Goal: Obtain resource: Download file/media

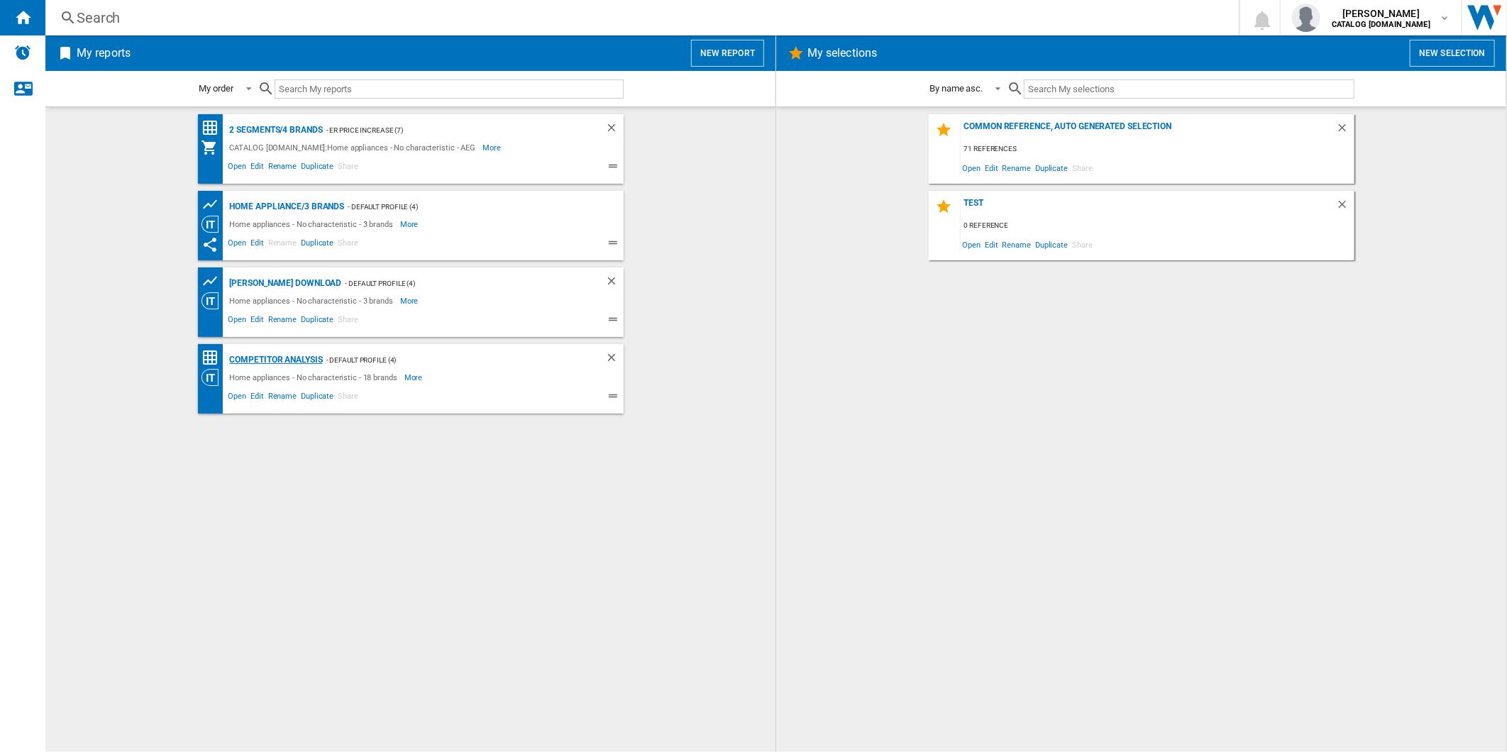
click at [262, 357] on div "Competitor Analysis" at bounding box center [274, 360] width 96 height 18
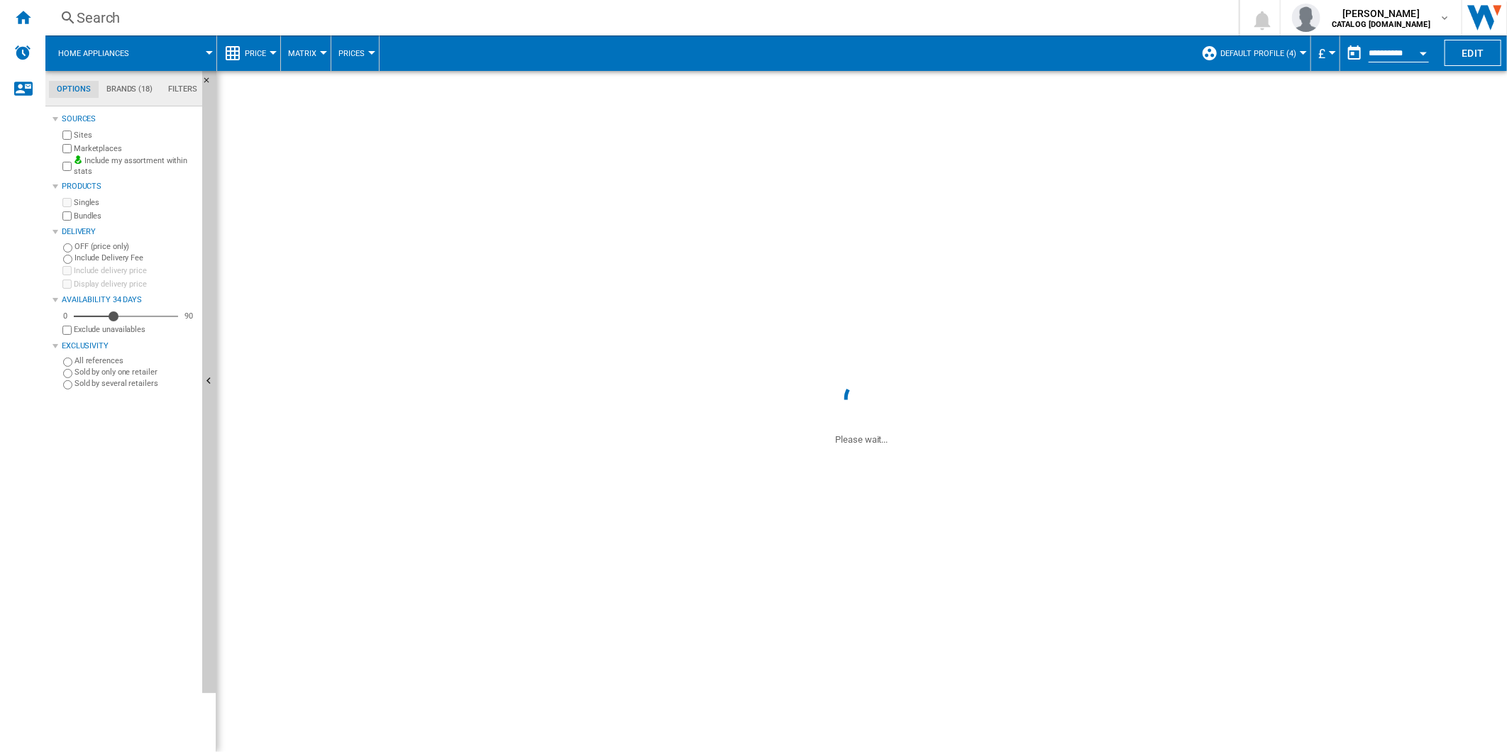
click at [1267, 53] on span "Default profile (4)" at bounding box center [1258, 53] width 76 height 9
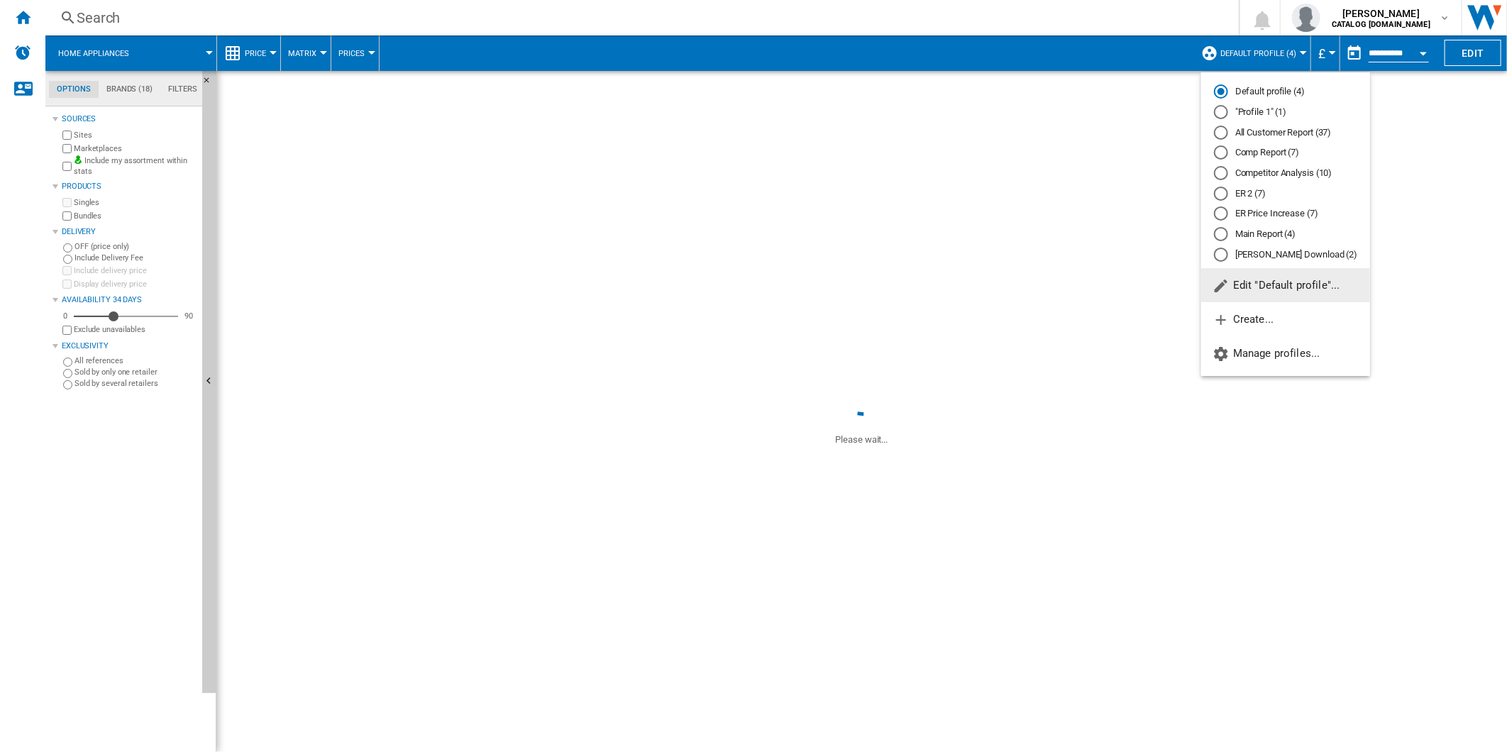
click at [1235, 176] on md-radio-button "Competitor Analysis (10)" at bounding box center [1285, 173] width 143 height 13
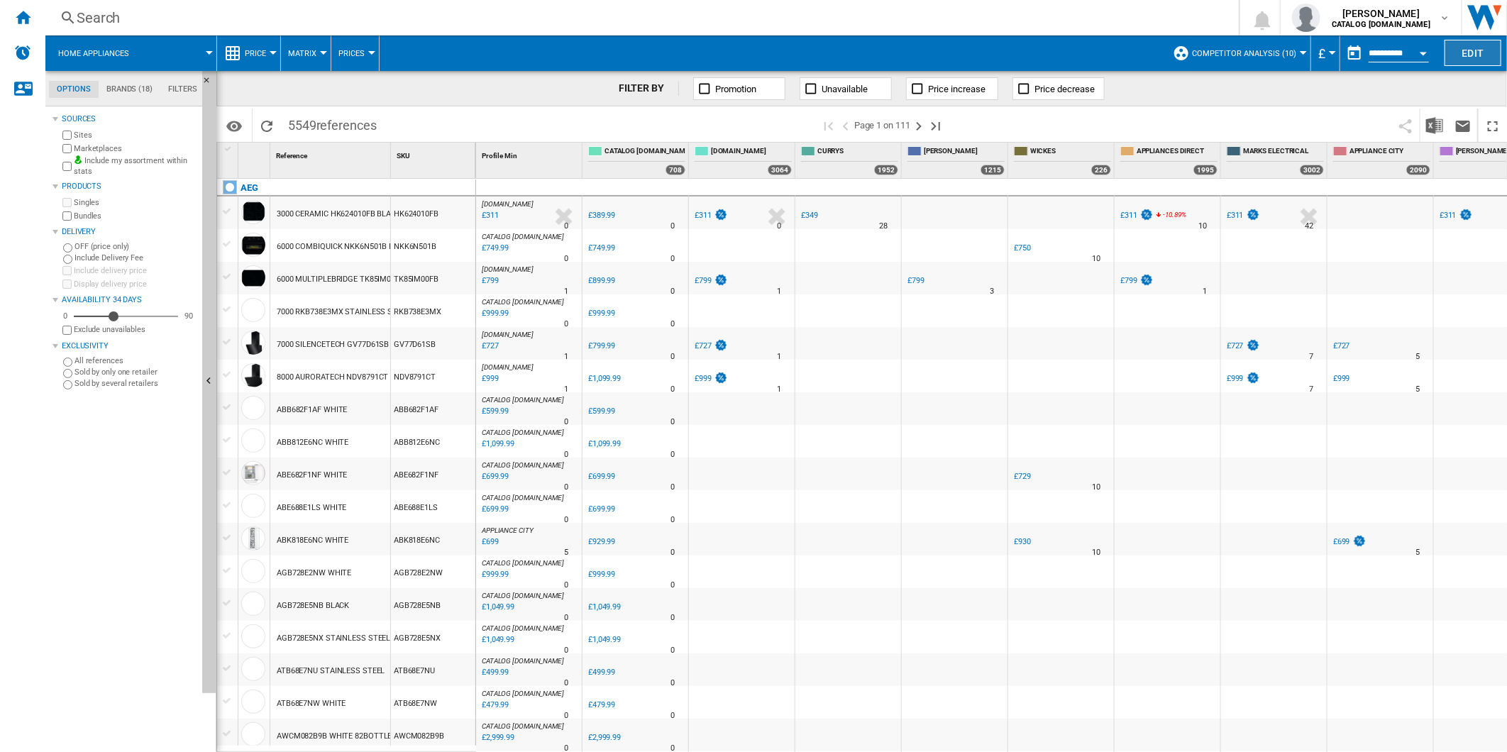
click at [1477, 50] on button "Edit" at bounding box center [1472, 53] width 57 height 26
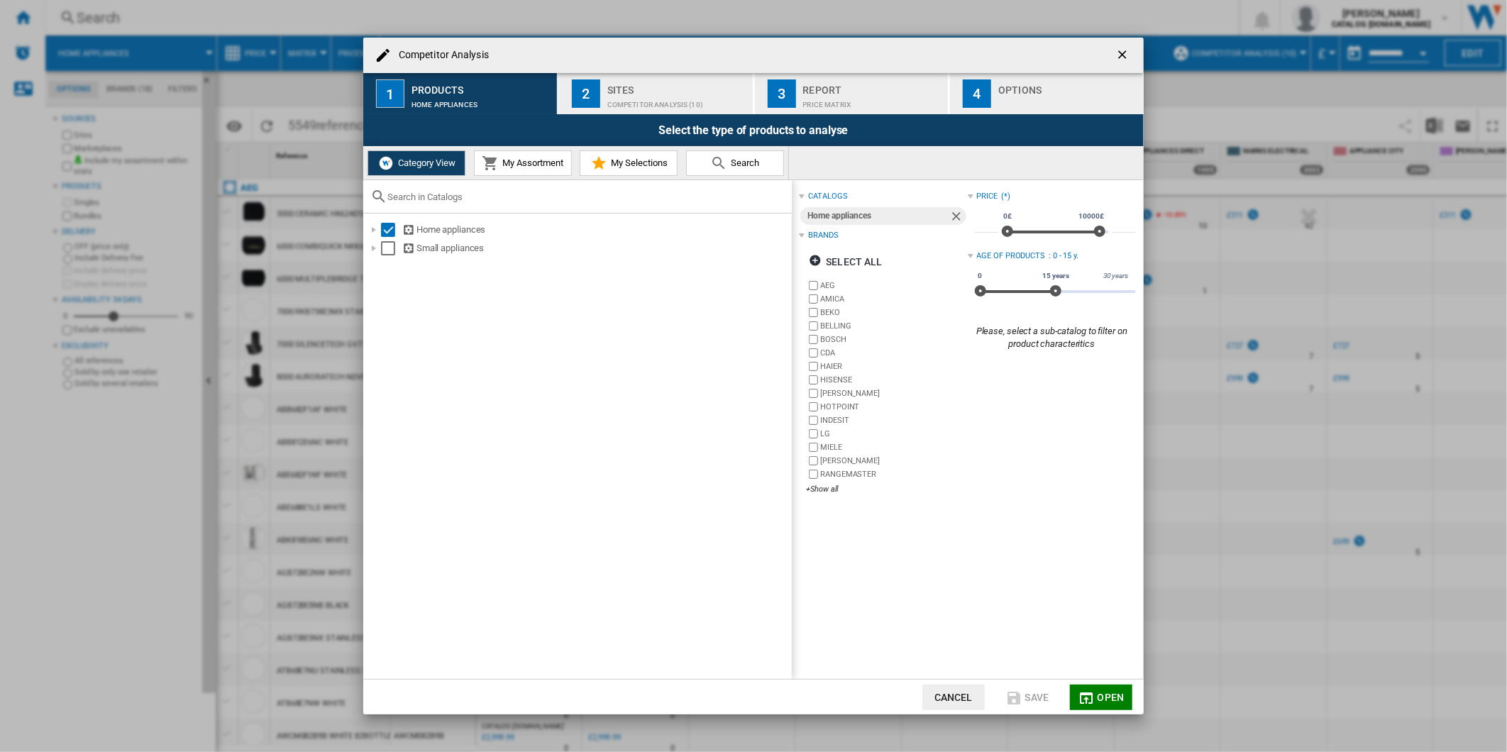
click at [668, 87] on div "Sites" at bounding box center [677, 86] width 140 height 15
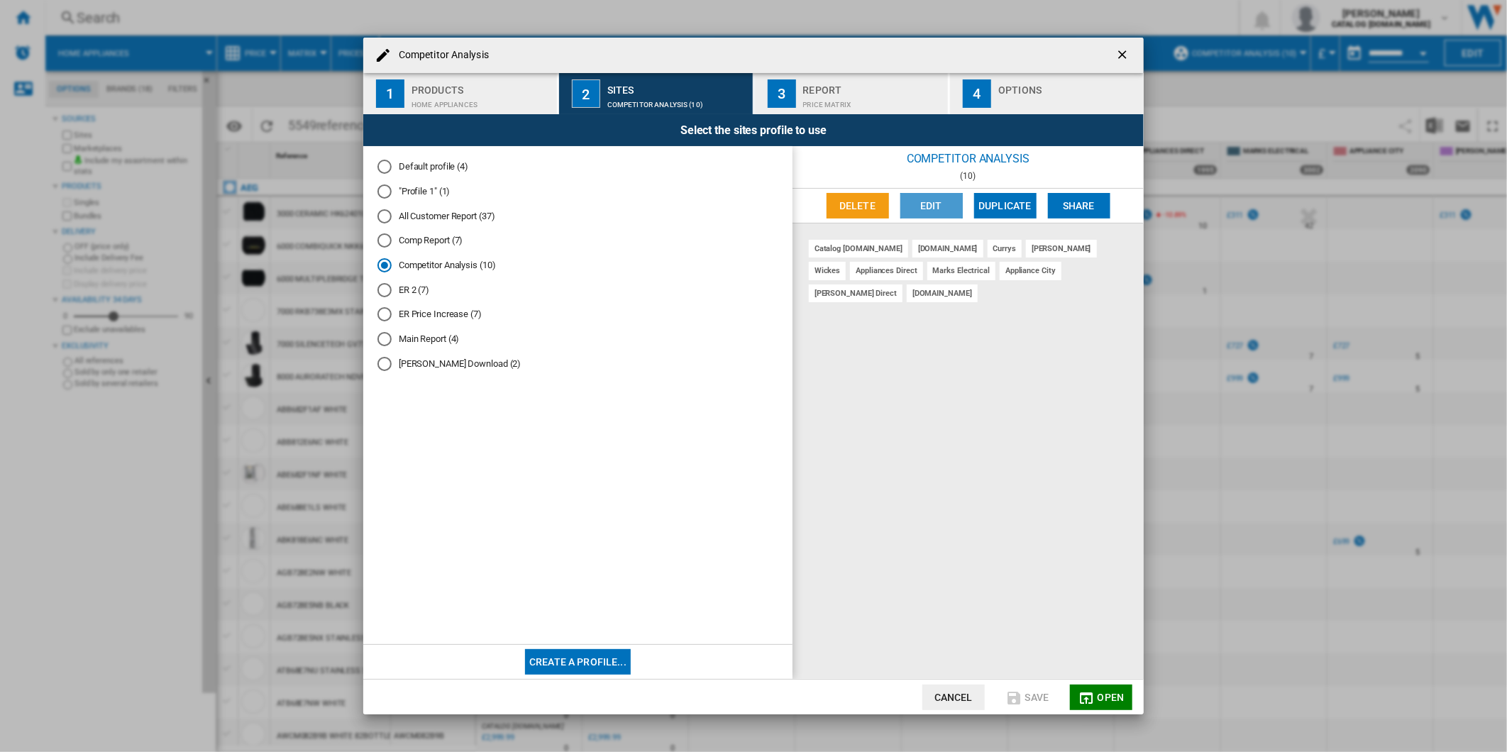
click at [926, 199] on button "Edit" at bounding box center [931, 206] width 62 height 26
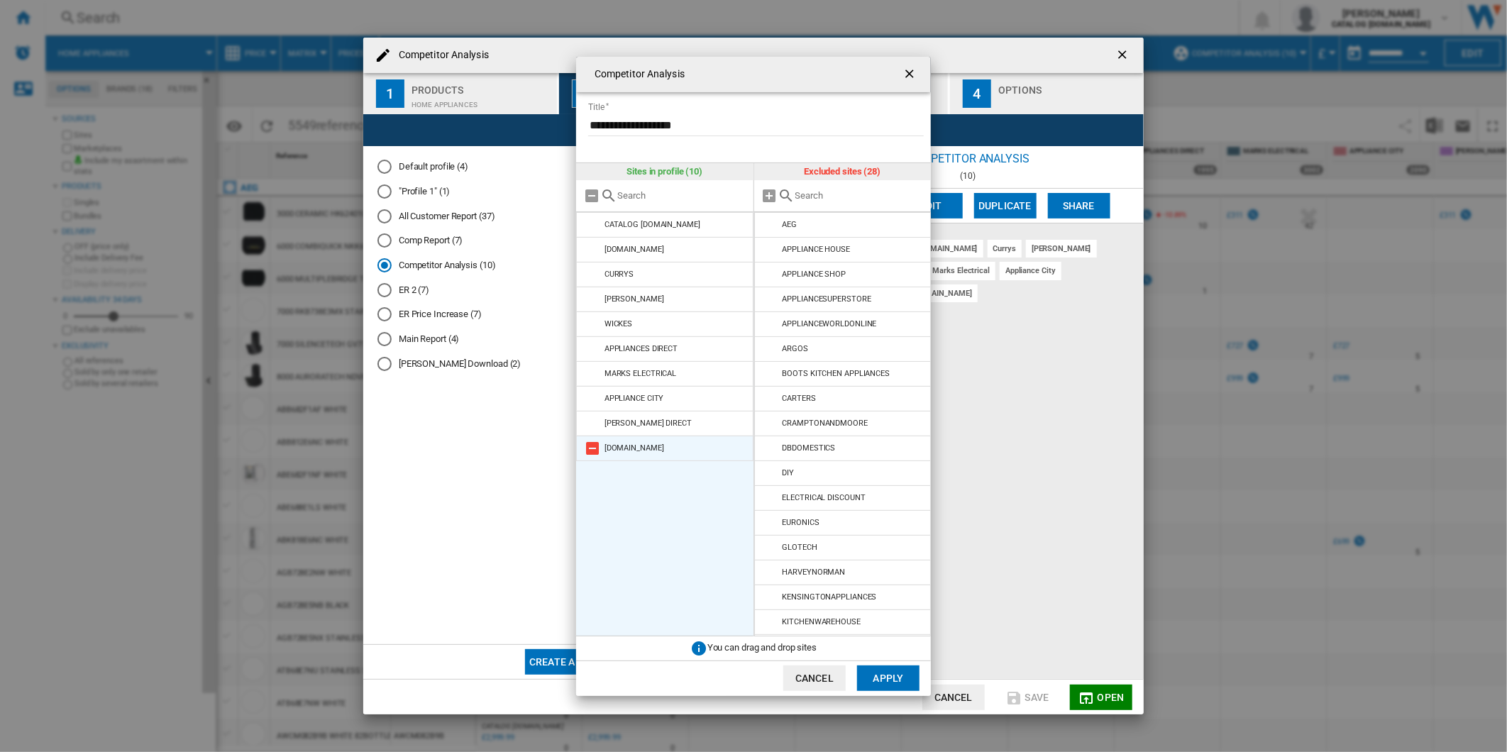
click at [597, 444] on md-icon at bounding box center [592, 448] width 17 height 17
click at [887, 667] on button "Apply" at bounding box center [888, 678] width 62 height 26
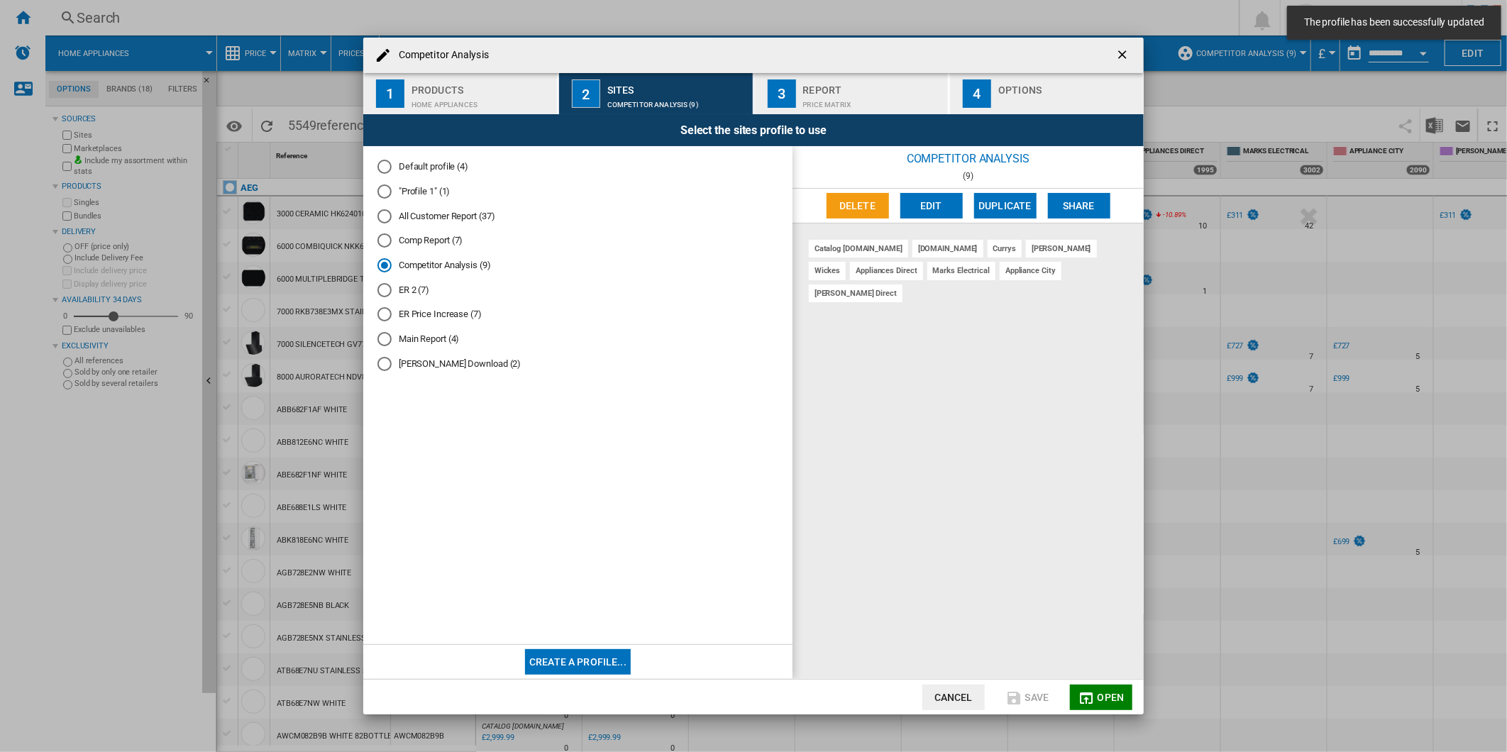
click at [1090, 691] on md-icon "button" at bounding box center [1086, 697] width 17 height 17
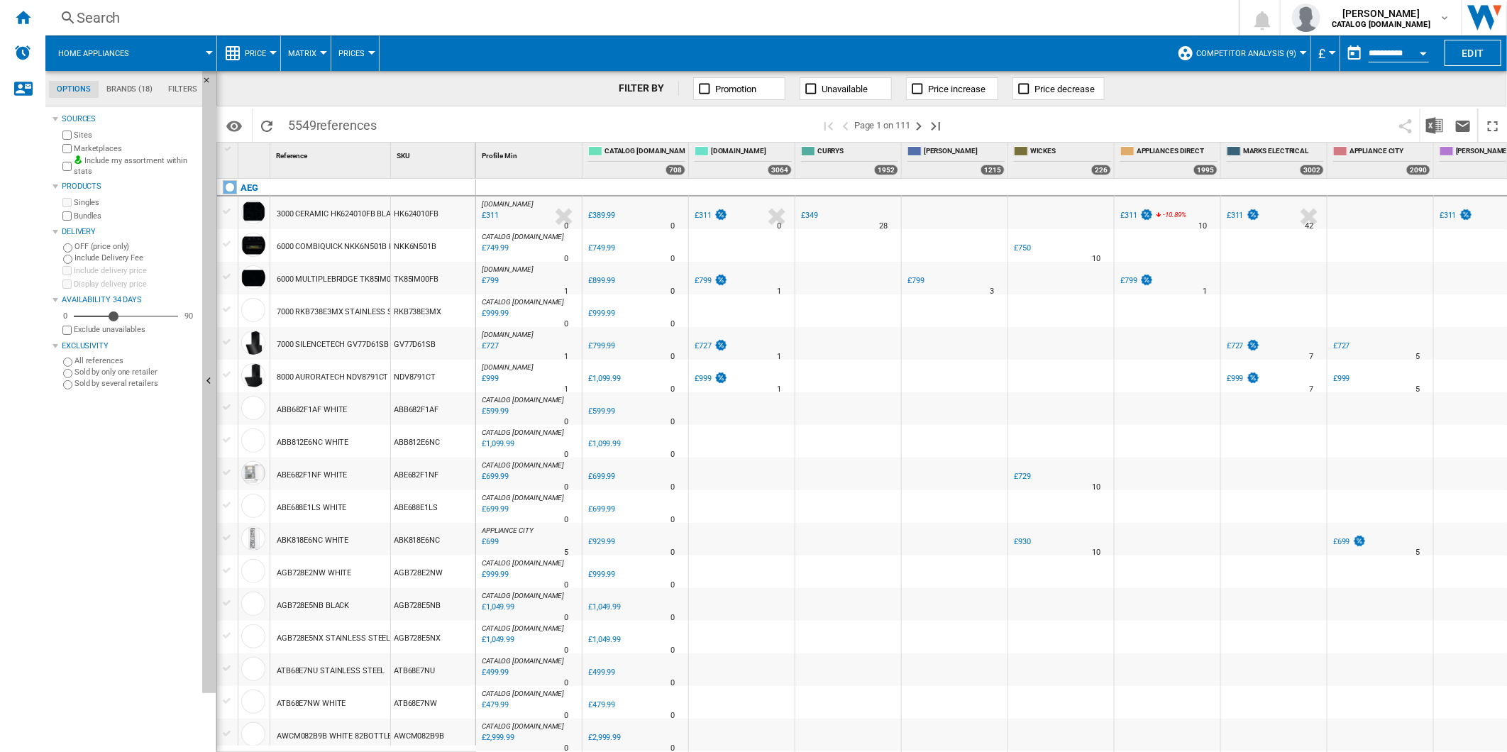
click at [1343, 52] on button "button" at bounding box center [1354, 53] width 28 height 28
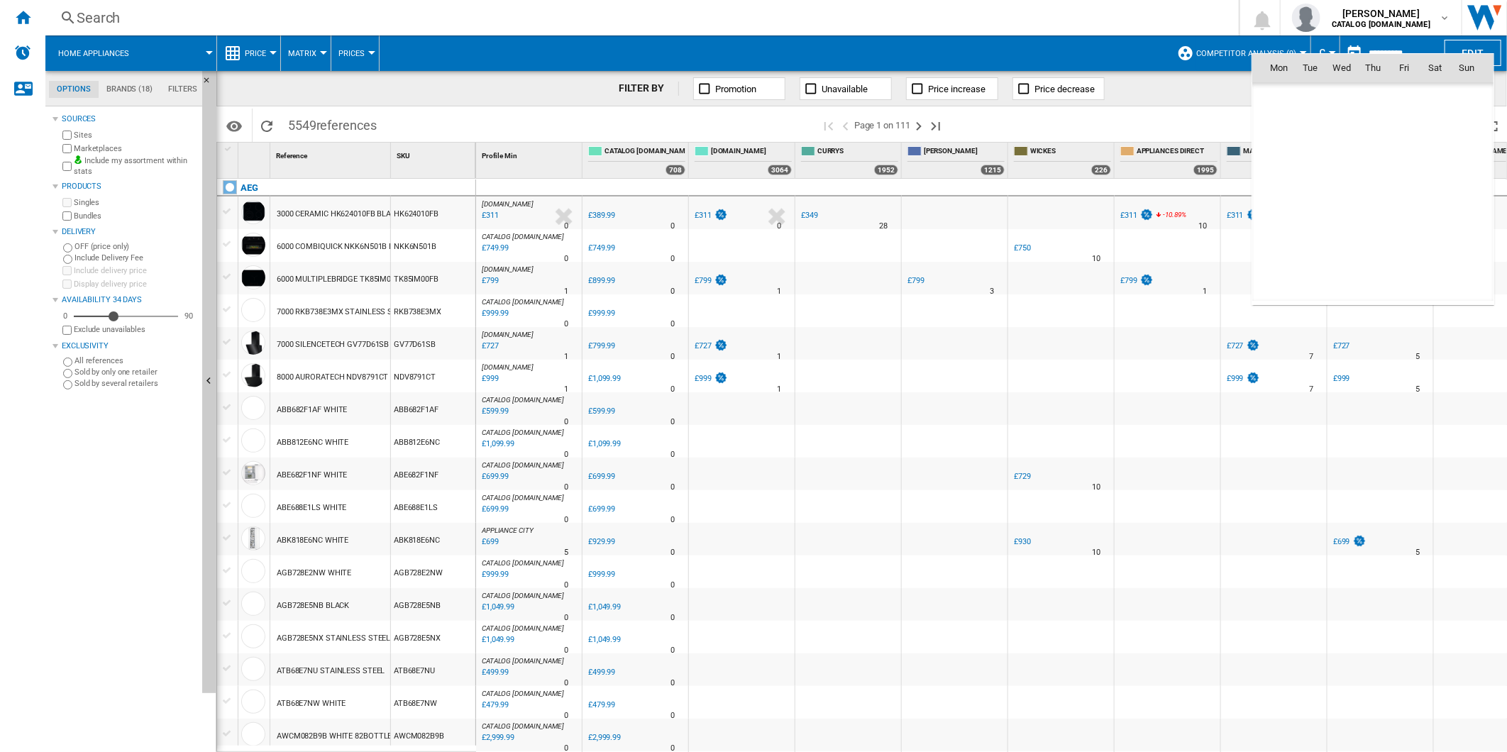
scroll to position [6767, 0]
click at [1282, 167] on span "11" at bounding box center [1279, 161] width 28 height 28
type input "**********"
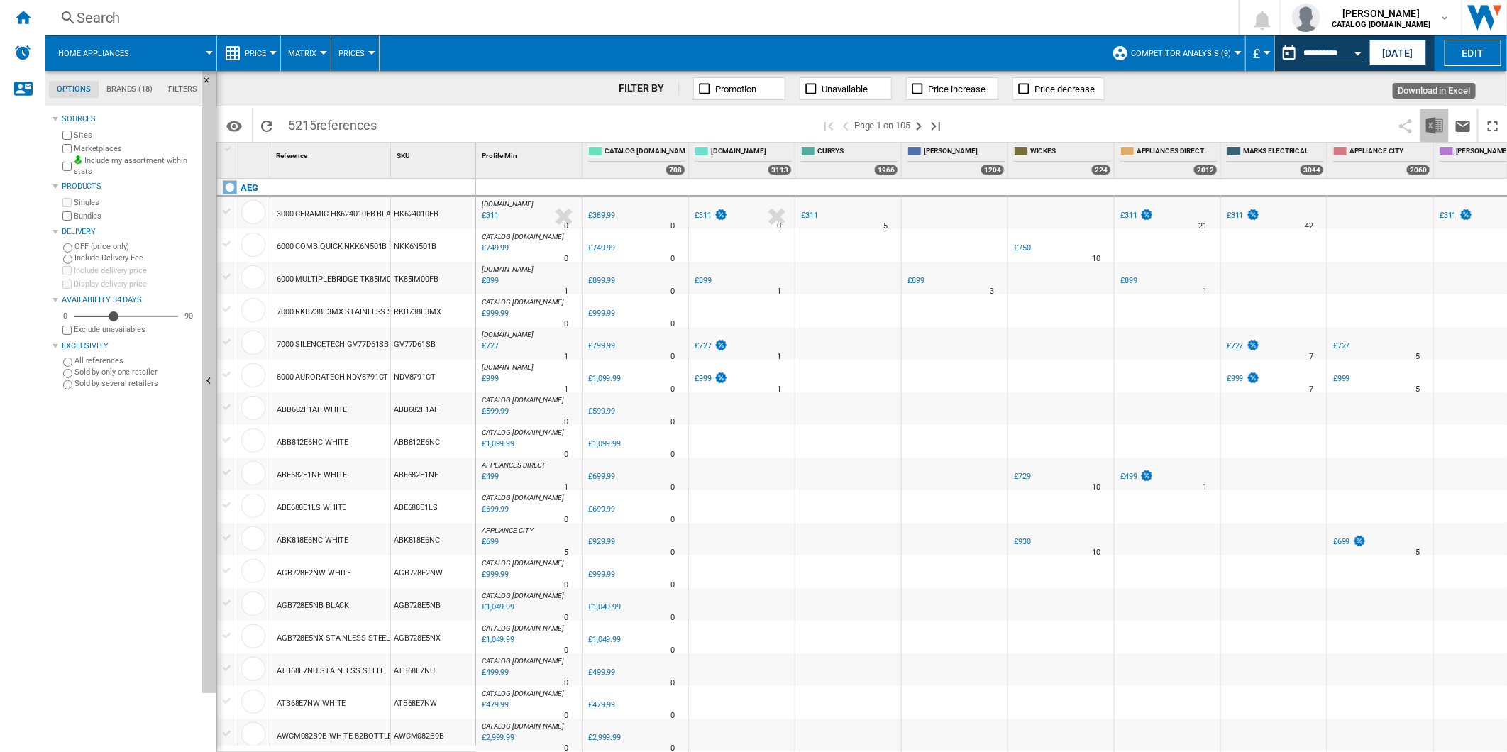
click at [1438, 123] on img "Download in Excel" at bounding box center [1434, 125] width 17 height 17
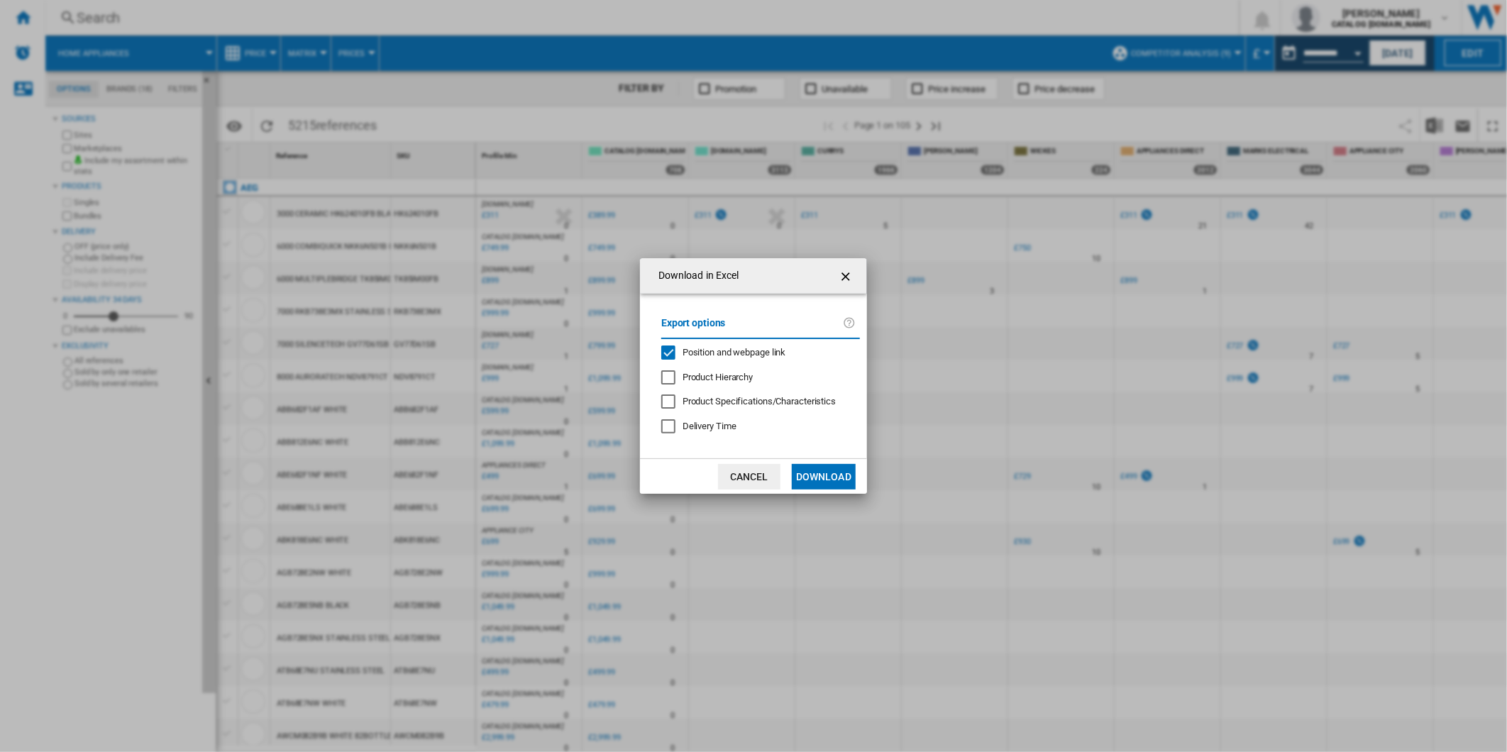
click at [719, 356] on span "Position and webpage link" at bounding box center [734, 352] width 104 height 11
click at [831, 482] on button "Download" at bounding box center [824, 477] width 64 height 26
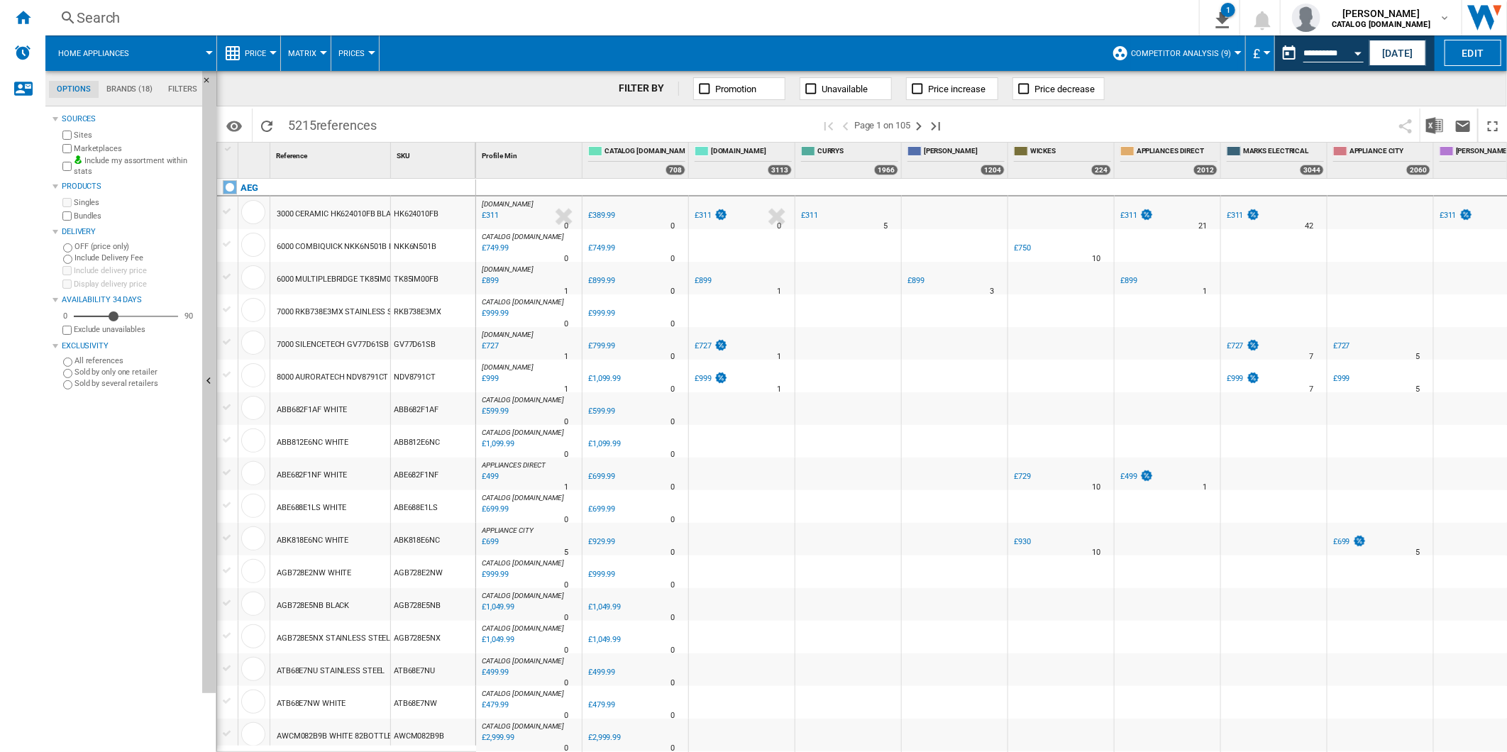
click at [1089, 112] on span at bounding box center [1173, 125] width 436 height 33
click at [1278, 57] on button "This report is based on a date in the past." at bounding box center [1289, 53] width 28 height 28
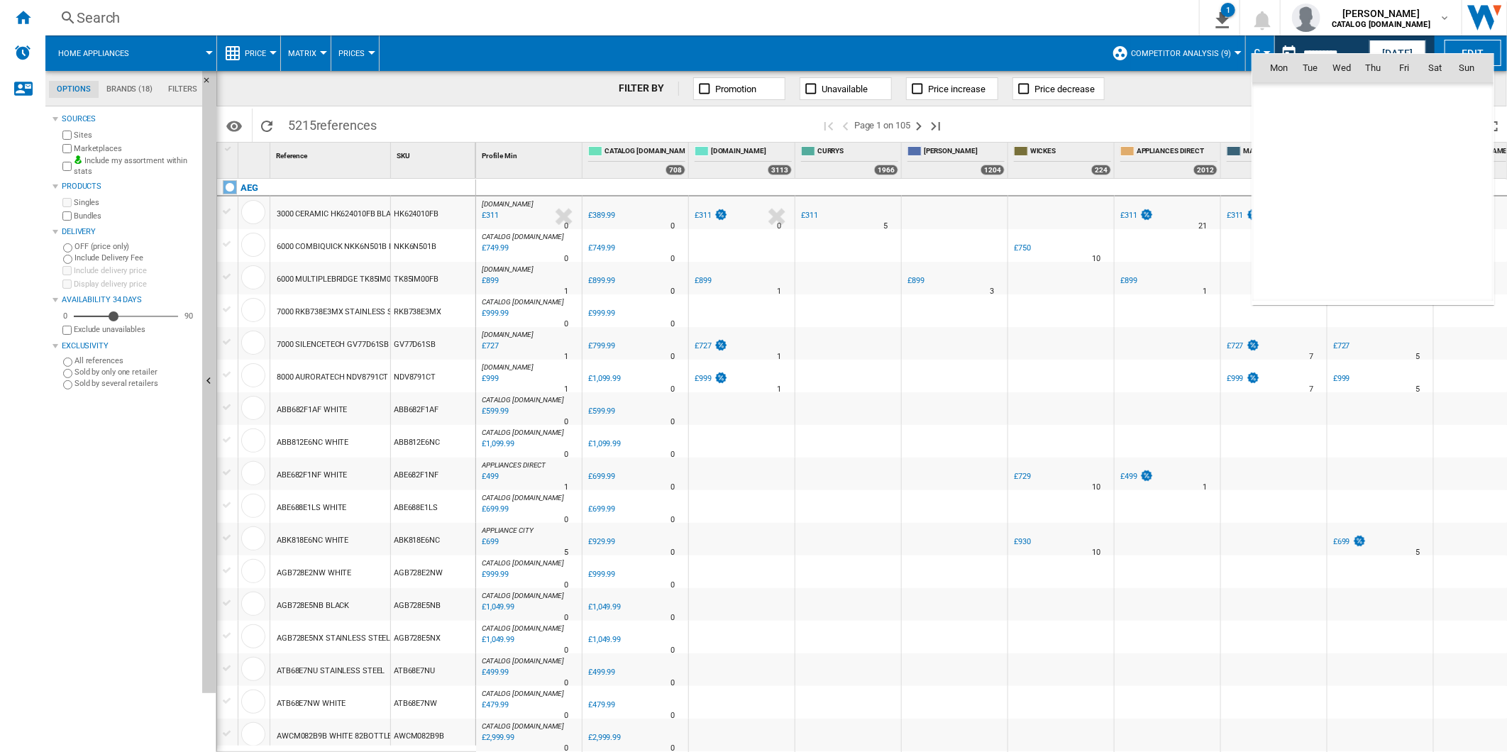
scroll to position [6767, 0]
click at [1312, 167] on span "12" at bounding box center [1310, 161] width 28 height 28
type input "**********"
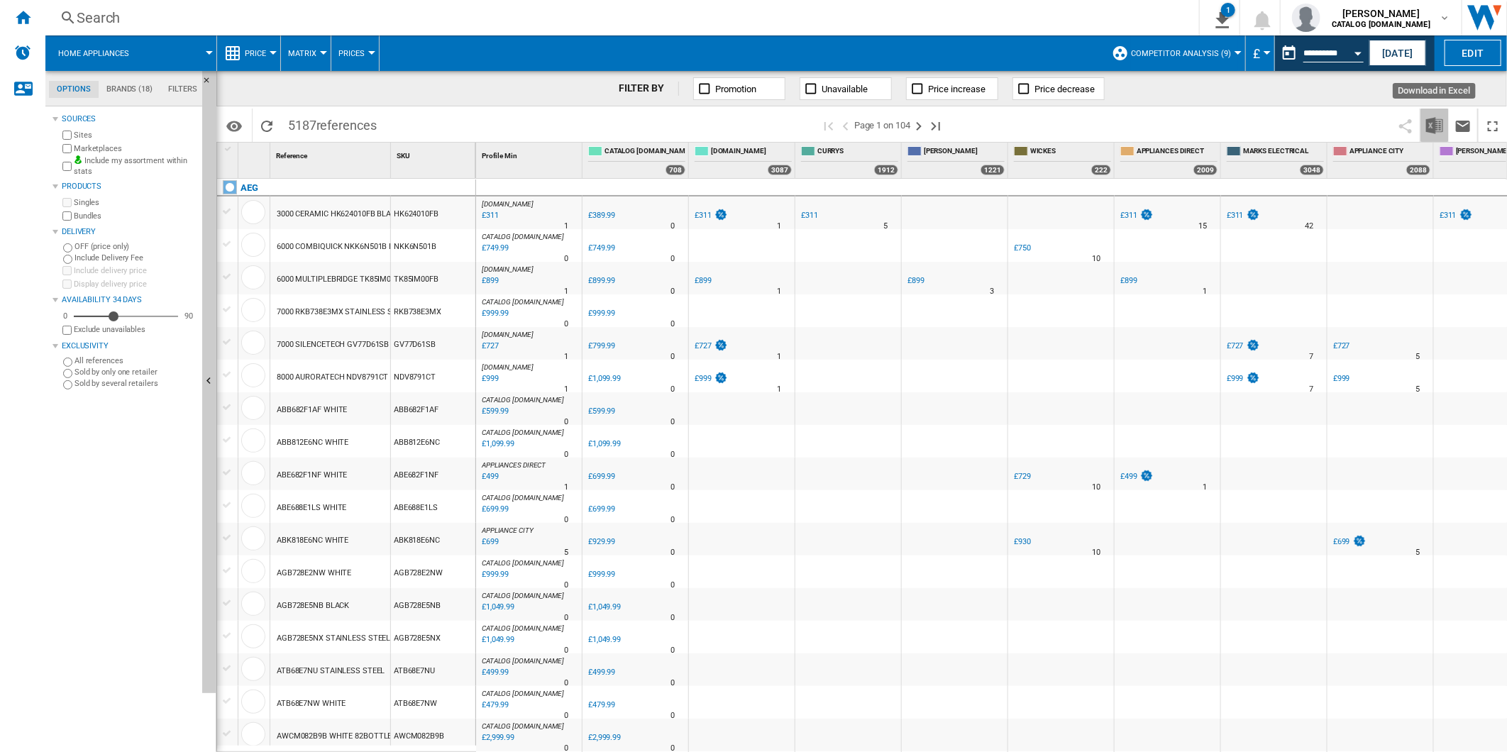
click at [1436, 123] on img "Download in Excel" at bounding box center [1434, 125] width 17 height 17
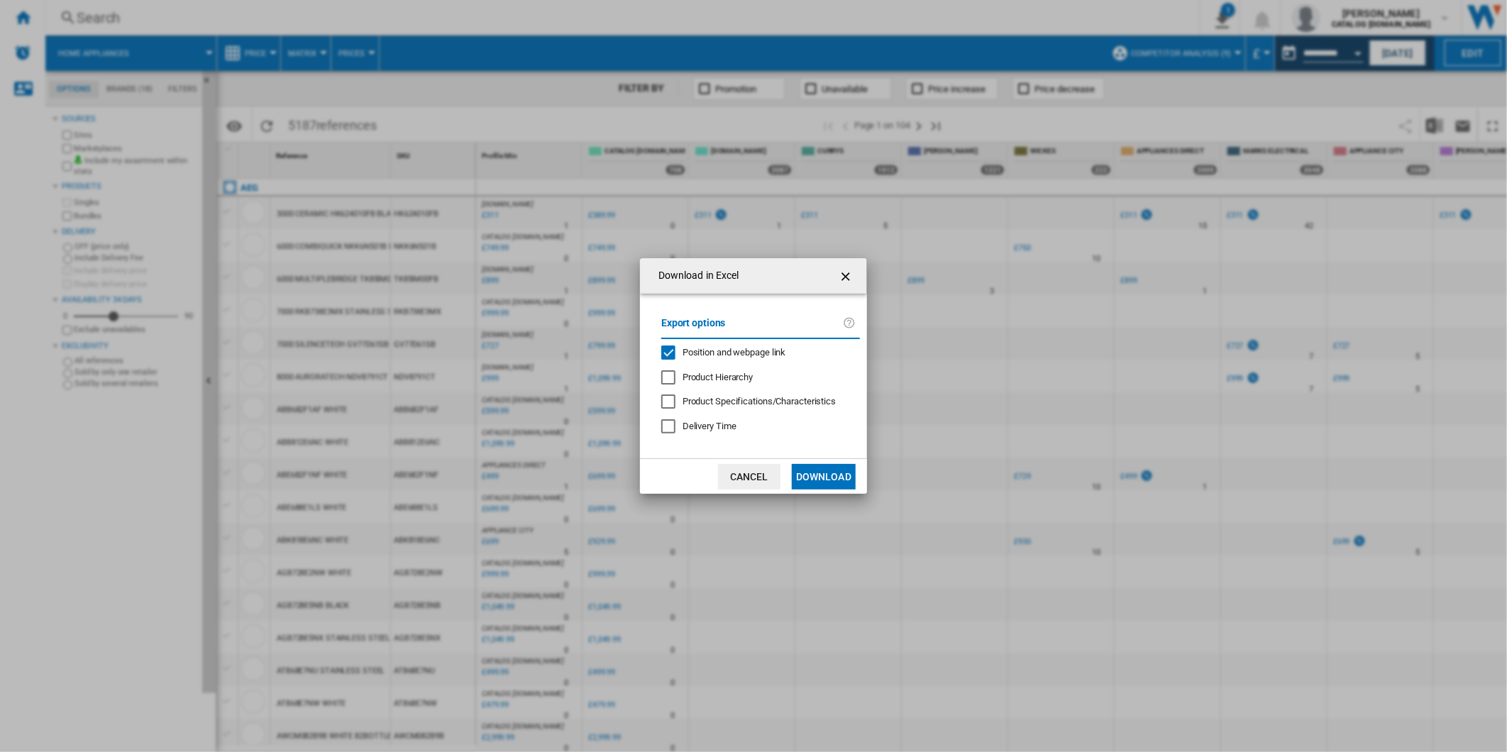
click at [749, 350] on span "Position and webpage link" at bounding box center [734, 352] width 104 height 11
click at [831, 472] on button "Download" at bounding box center [824, 477] width 64 height 26
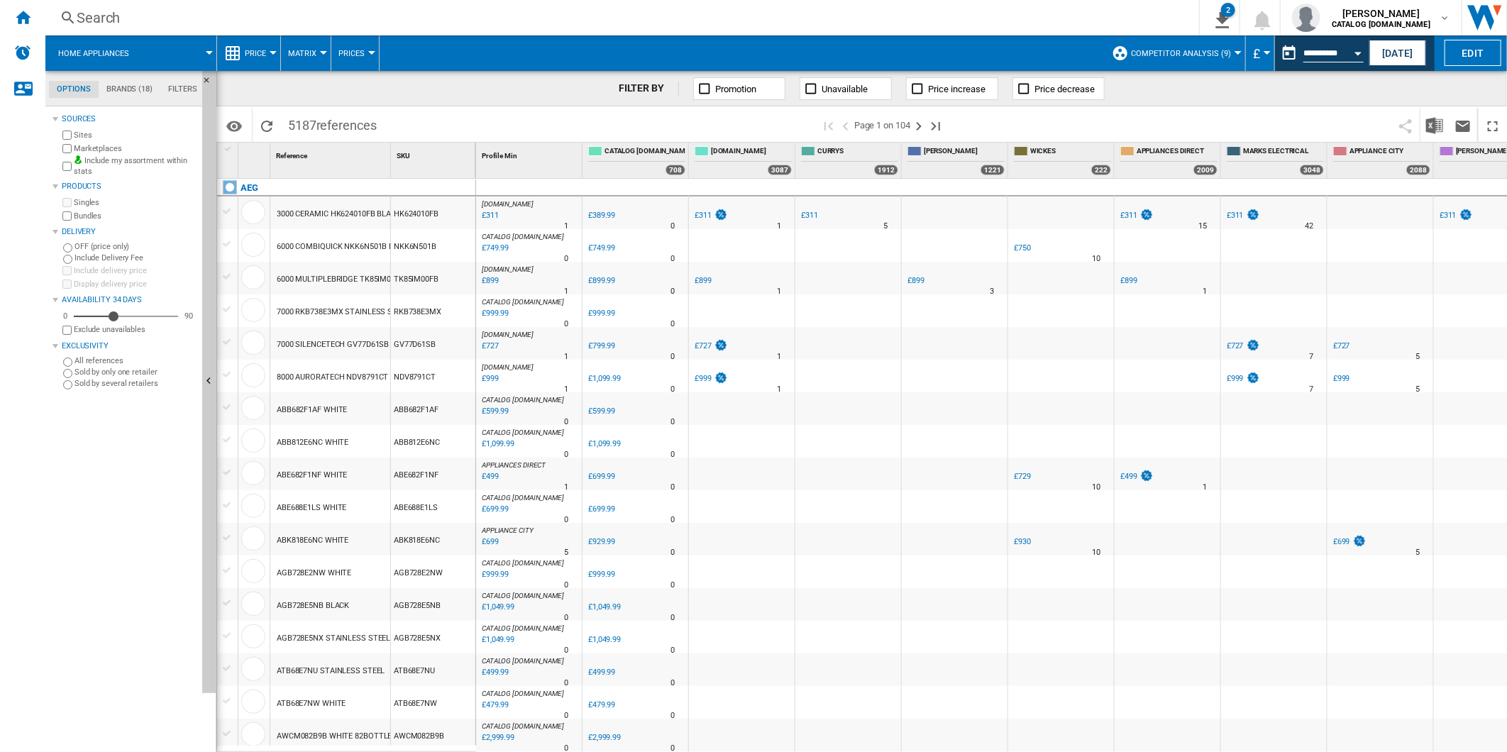
drag, startPoint x: 1032, startPoint y: 126, endPoint x: 1129, endPoint y: 121, distance: 97.3
click at [1032, 126] on span at bounding box center [1173, 125] width 436 height 33
click at [1287, 62] on button "This report is based on a date in the past." at bounding box center [1289, 53] width 28 height 28
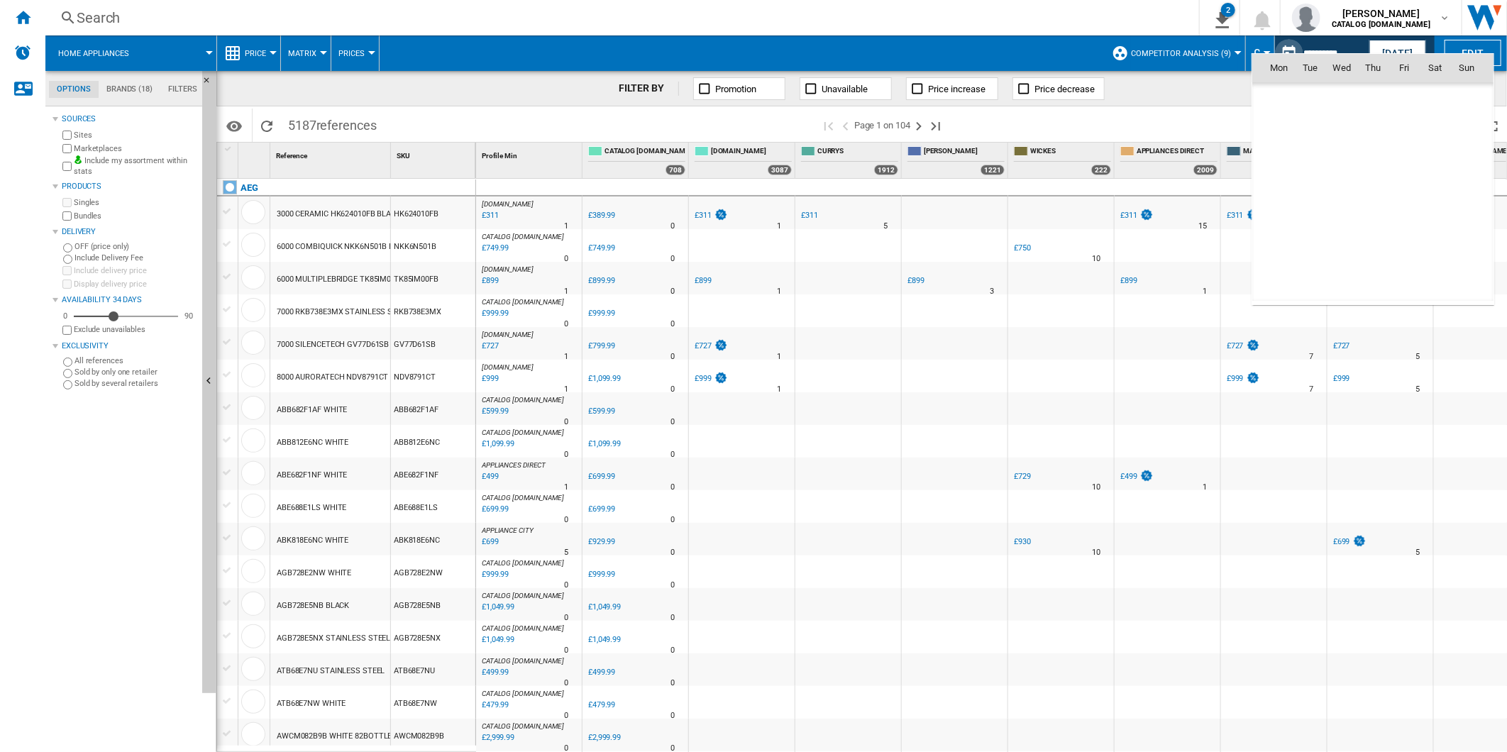
scroll to position [6767, 0]
drag, startPoint x: 1348, startPoint y: 165, endPoint x: 1067, endPoint y: 169, distance: 280.9
click at [1348, 165] on span "13" at bounding box center [1341, 161] width 28 height 28
type input "**********"
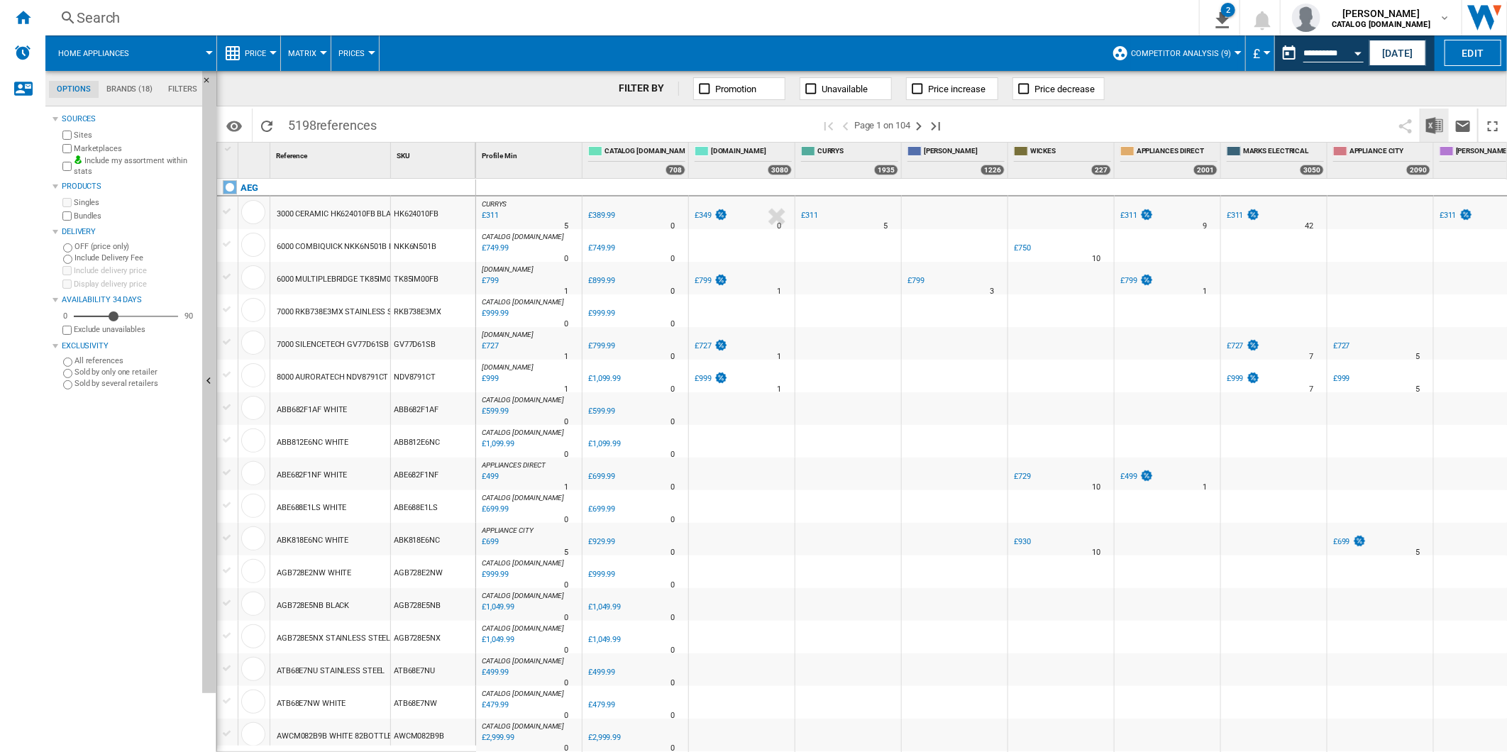
click at [1431, 131] on img "Download in Excel" at bounding box center [1434, 125] width 17 height 17
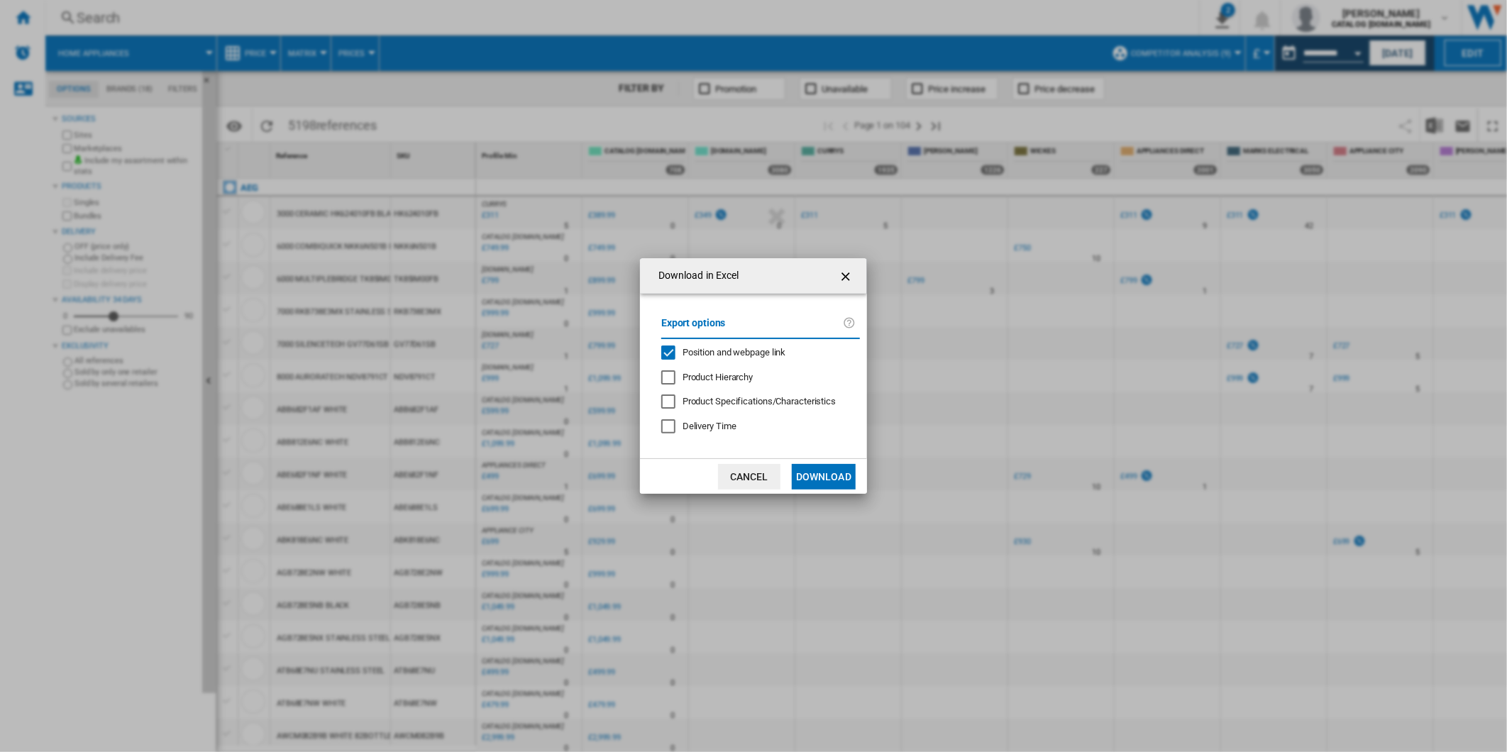
click at [759, 346] on md-checkbox "Position and webpage link" at bounding box center [754, 352] width 187 height 13
click at [817, 466] on button "Download" at bounding box center [824, 477] width 64 height 26
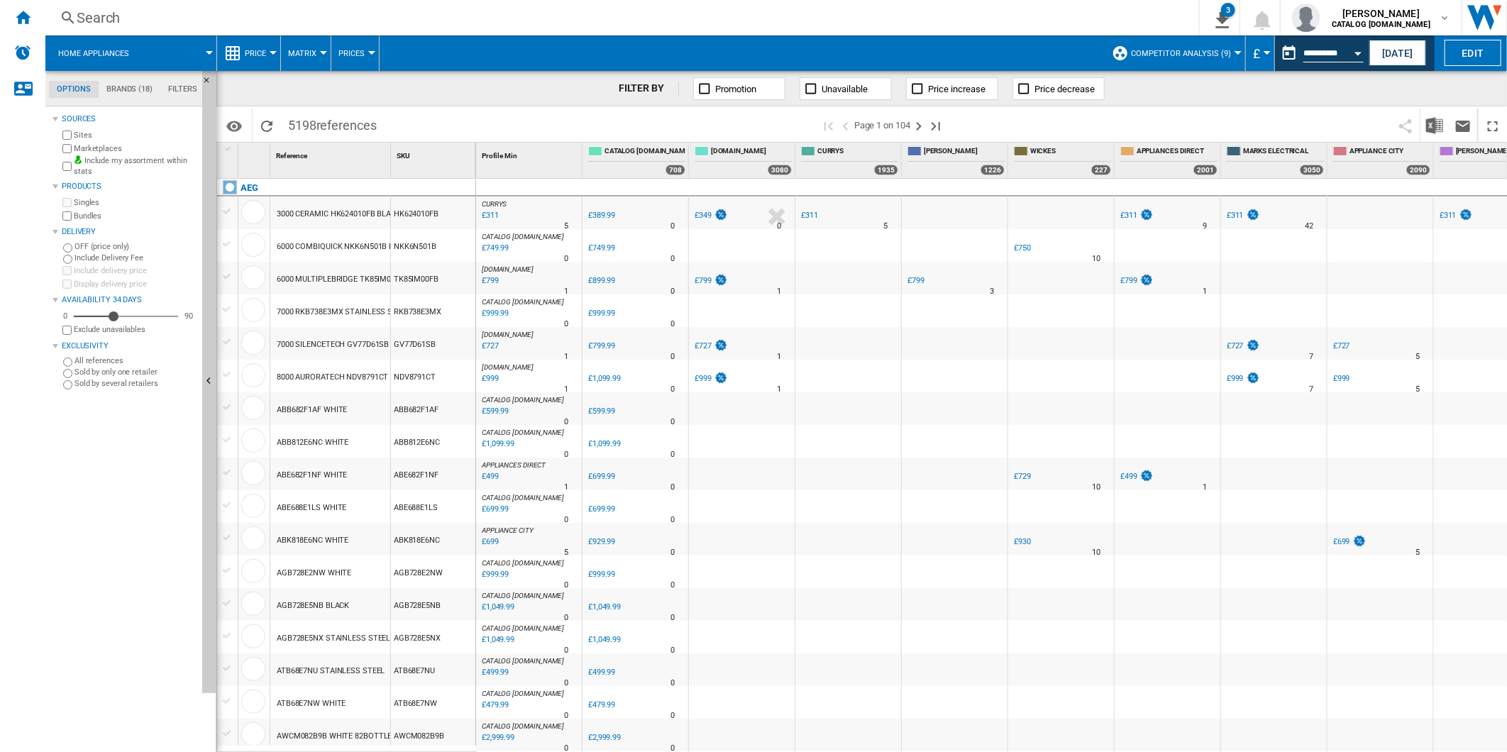
click at [1073, 123] on span at bounding box center [1173, 125] width 436 height 33
click at [1289, 55] on button "This report is based on a date in the past." at bounding box center [1289, 53] width 28 height 28
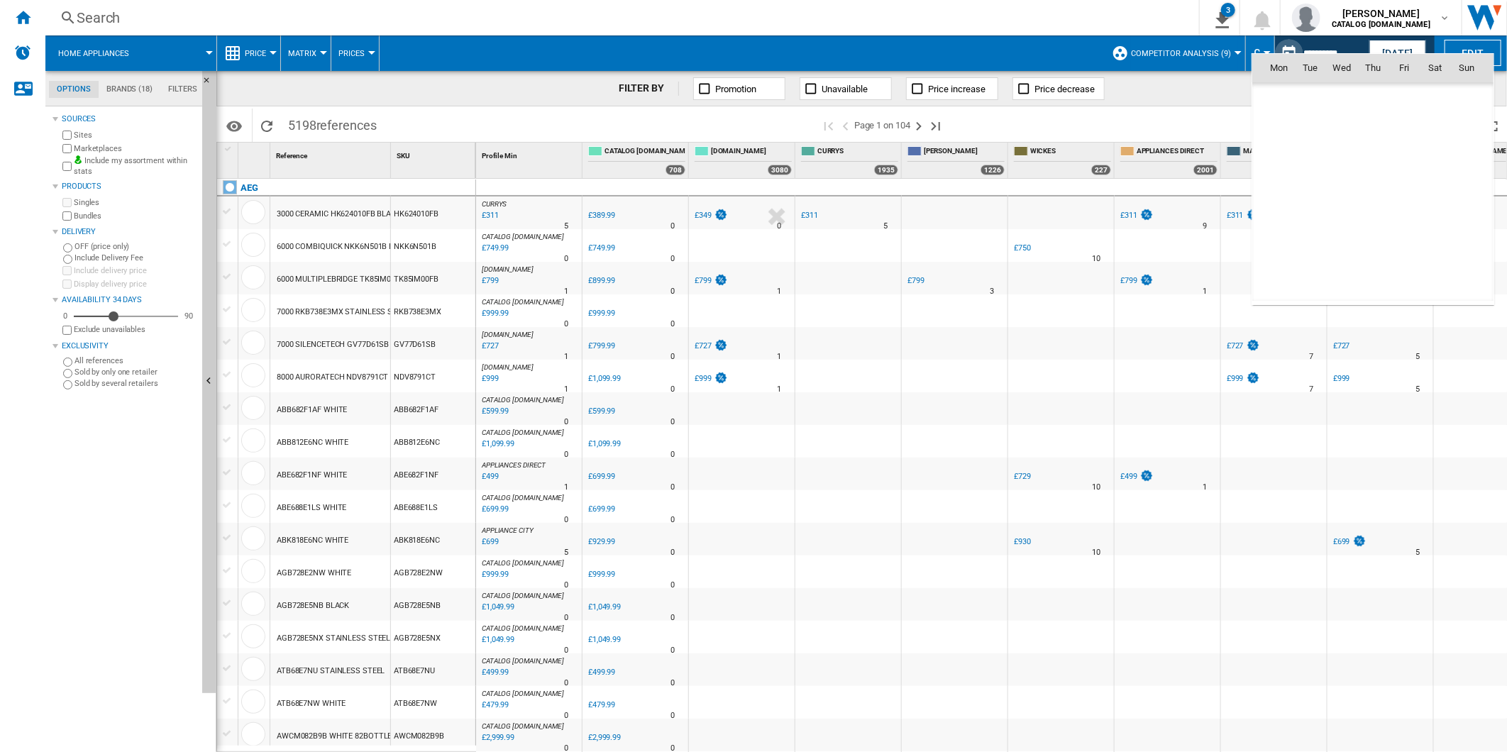
scroll to position [6767, 0]
click at [1372, 160] on span "14" at bounding box center [1372, 161] width 28 height 28
type input "**********"
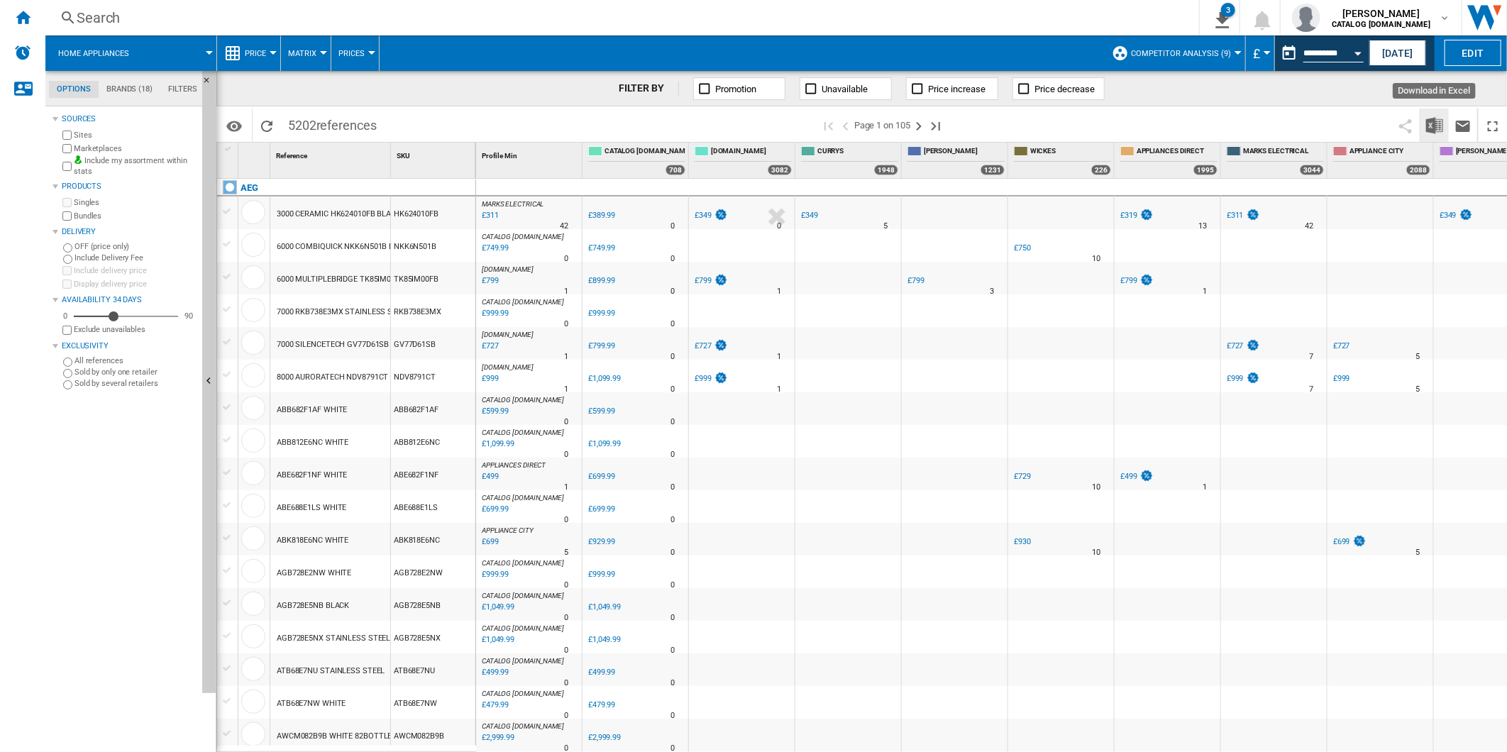
click at [1434, 118] on img "Download in Excel" at bounding box center [1434, 125] width 17 height 17
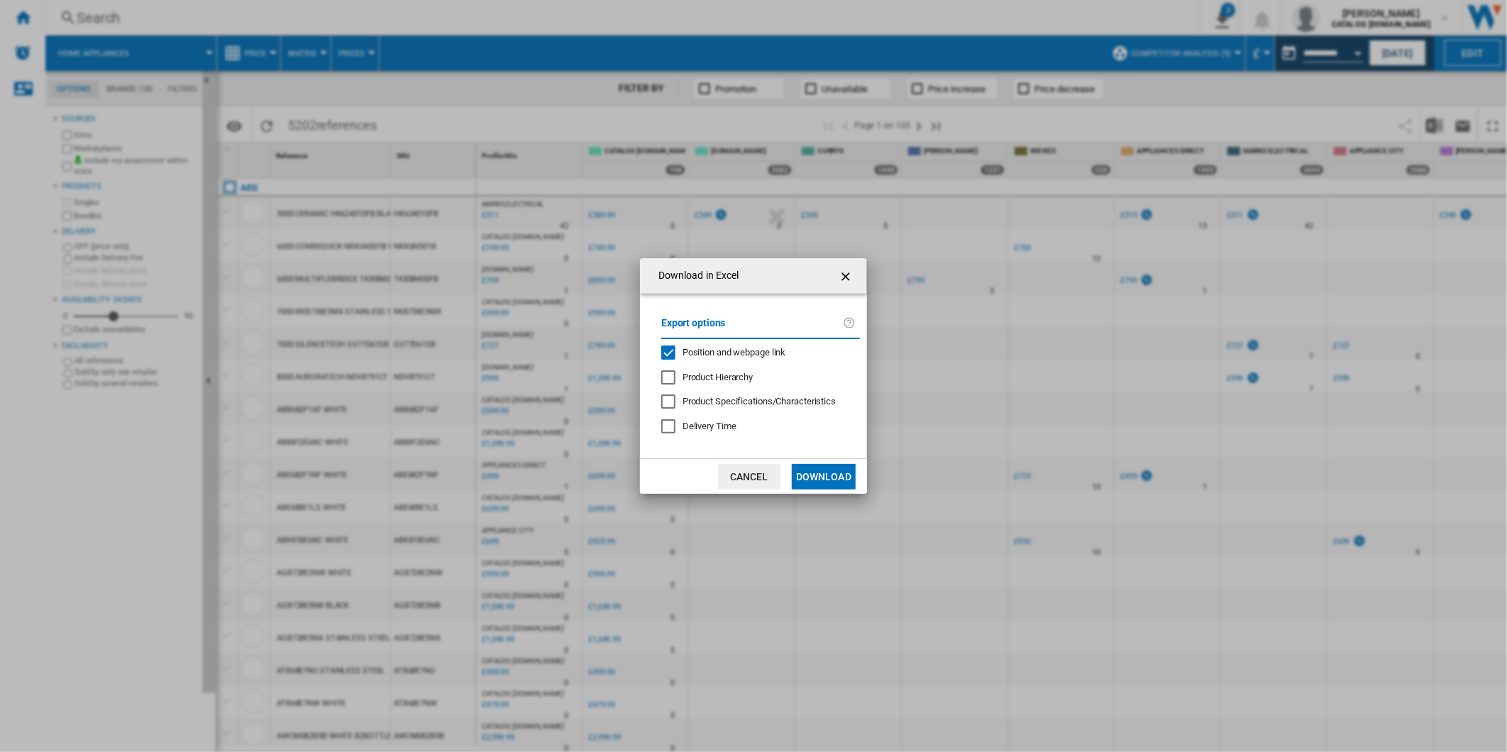
click at [732, 355] on span "Position and webpage link" at bounding box center [734, 352] width 104 height 11
click at [824, 471] on button "Download" at bounding box center [824, 477] width 64 height 26
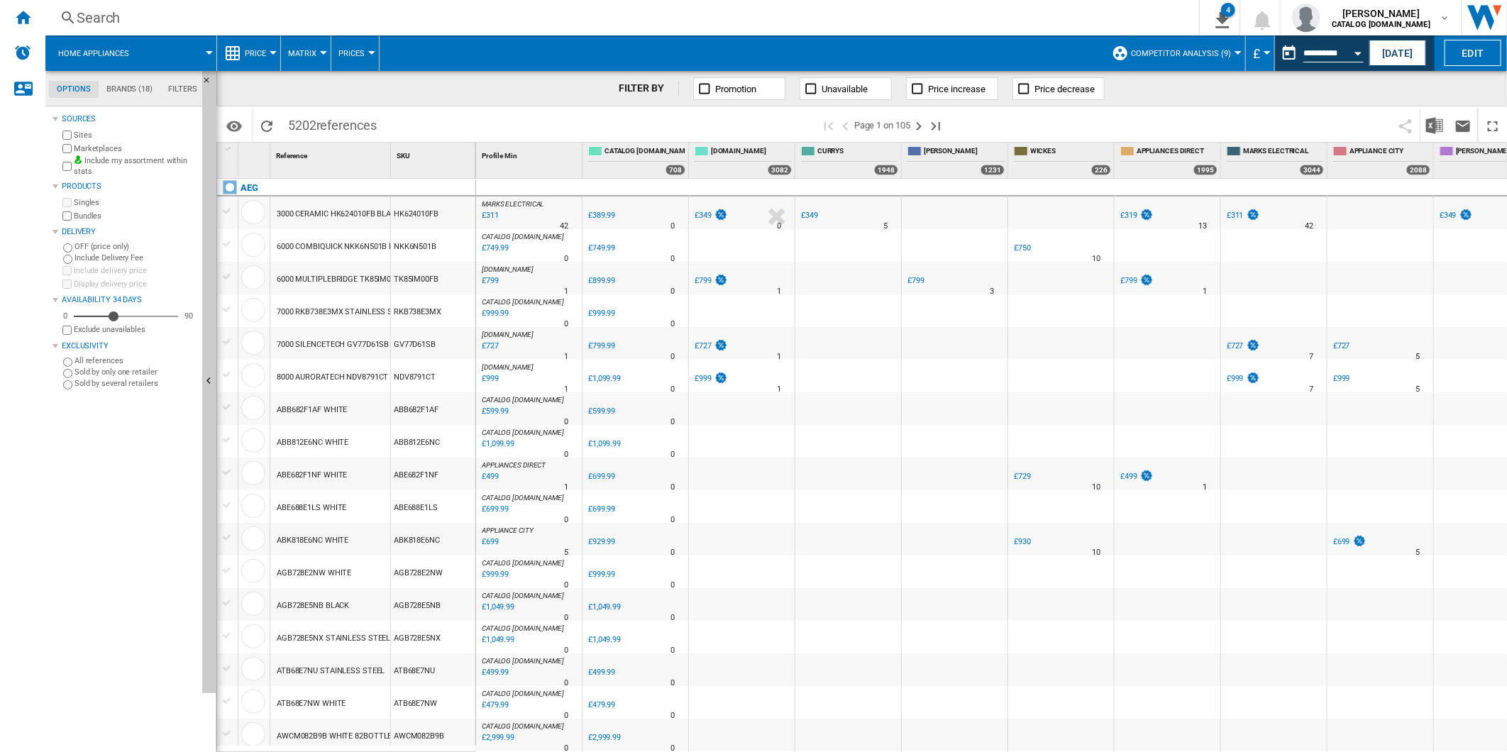
click at [1025, 113] on span at bounding box center [1173, 125] width 436 height 33
click at [1279, 55] on button "This report is based on a date in the past." at bounding box center [1289, 53] width 28 height 28
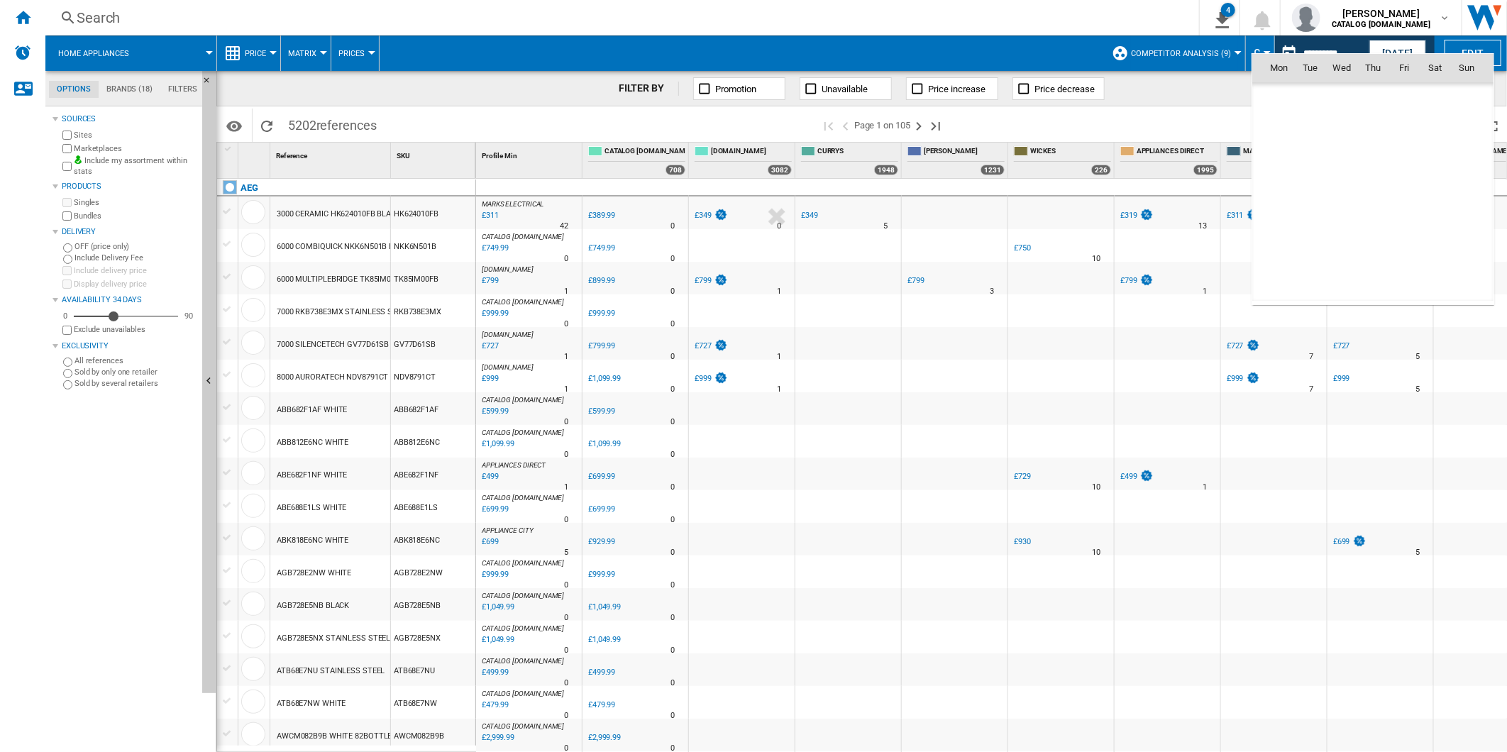
scroll to position [6767, 0]
drag, startPoint x: 1402, startPoint y: 154, endPoint x: 961, endPoint y: 204, distance: 443.3
click at [1402, 154] on span "15" at bounding box center [1404, 161] width 28 height 28
type input "**********"
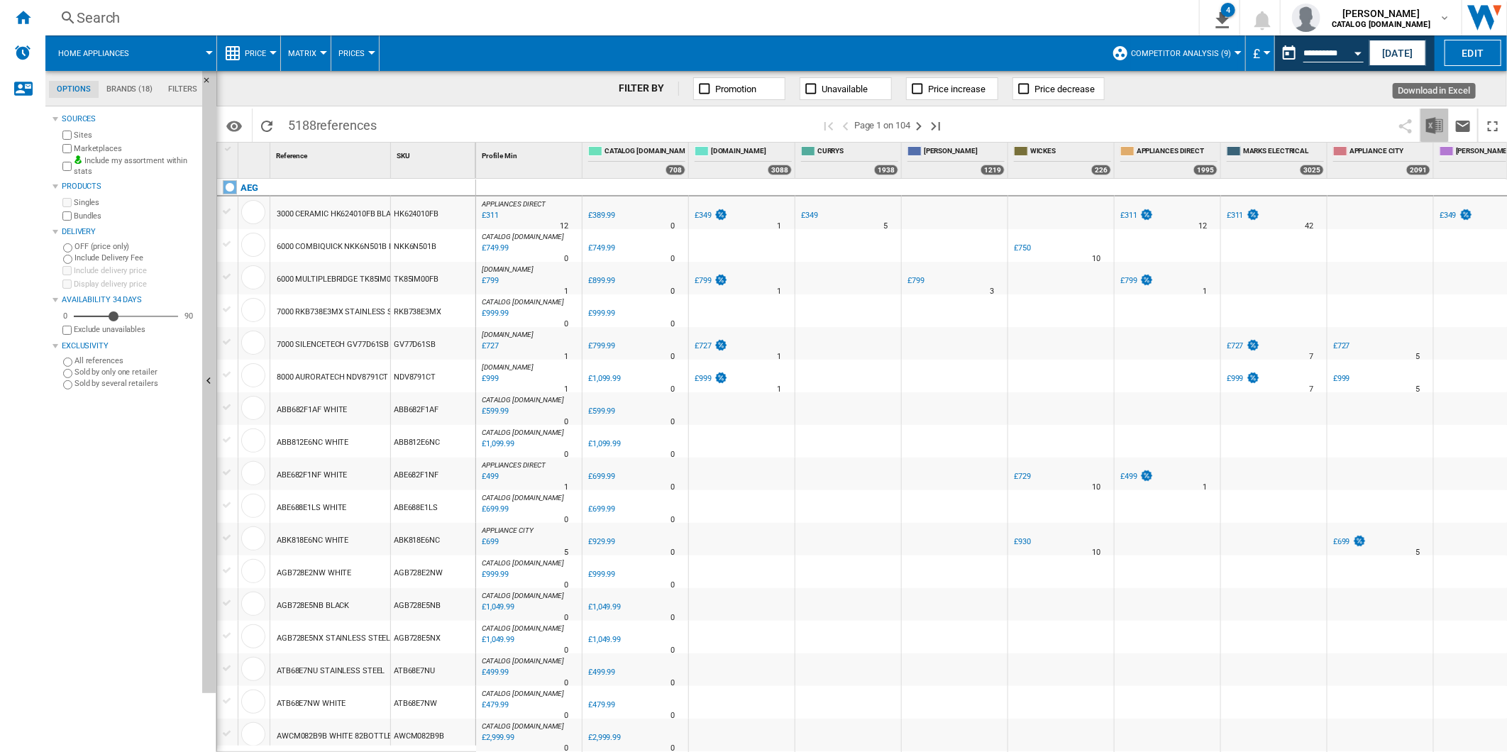
click at [1437, 115] on button "Download in Excel" at bounding box center [1434, 125] width 28 height 33
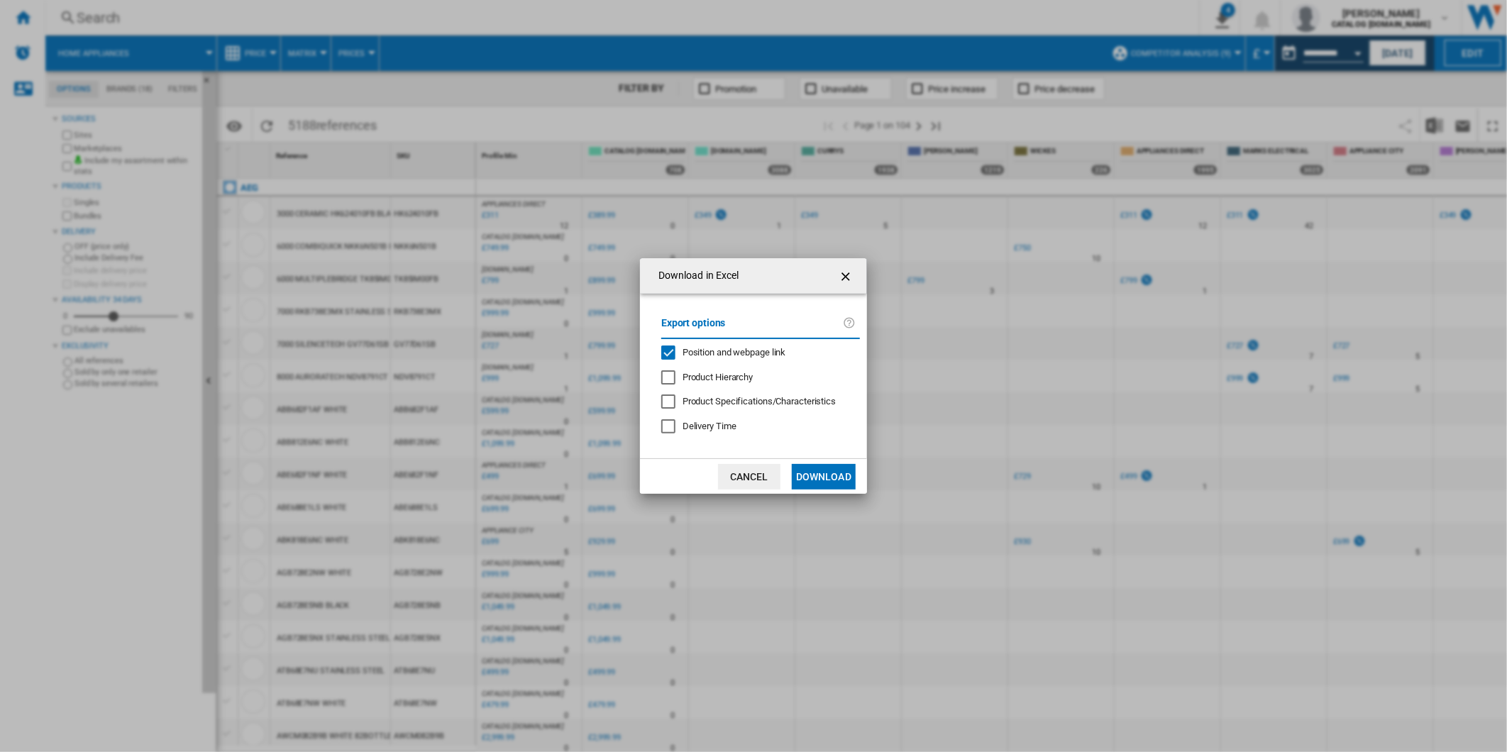
click at [704, 349] on span "Position and webpage link" at bounding box center [734, 352] width 104 height 11
click at [843, 479] on button "Download" at bounding box center [824, 477] width 64 height 26
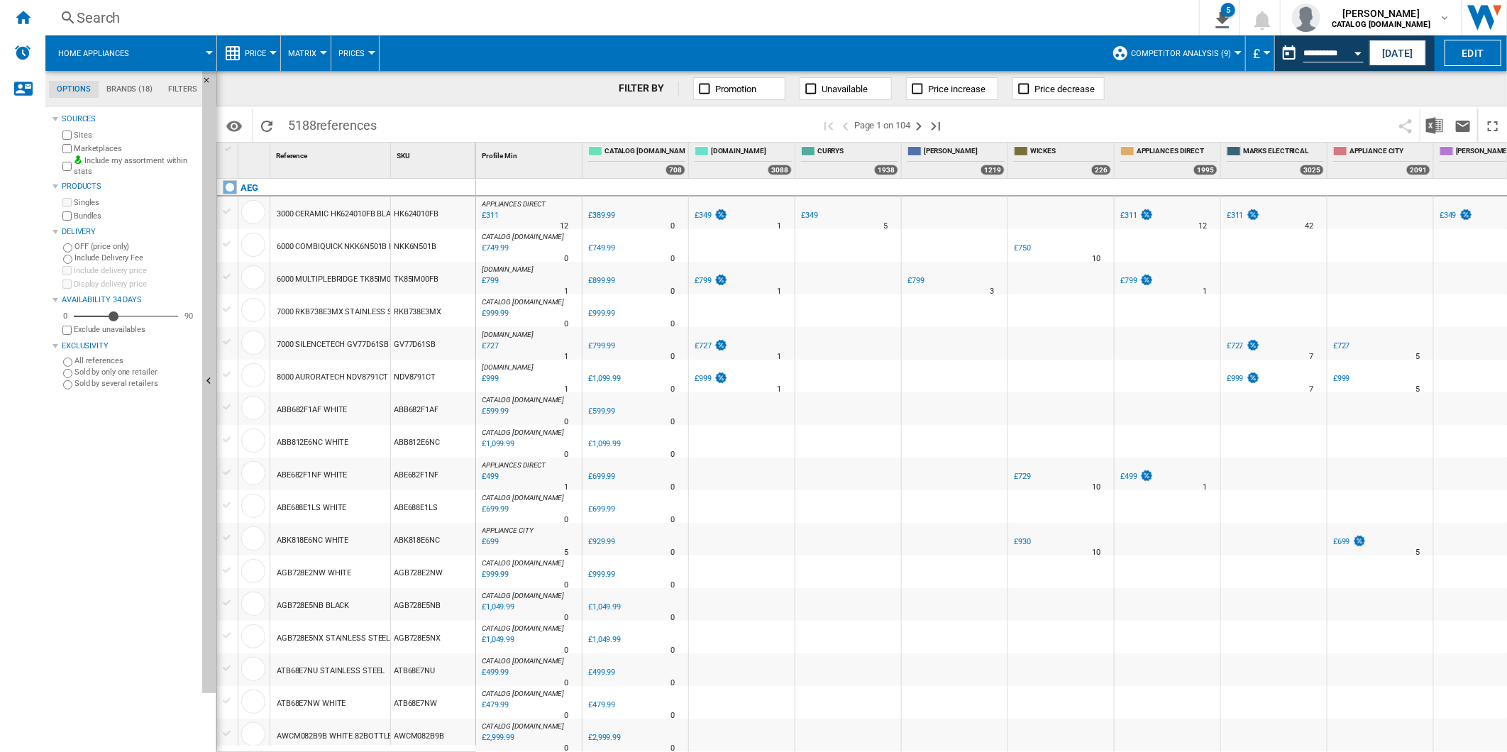
click at [1046, 121] on span at bounding box center [1173, 125] width 436 height 33
click at [1280, 60] on button "This report is based on a date in the past." at bounding box center [1289, 53] width 28 height 28
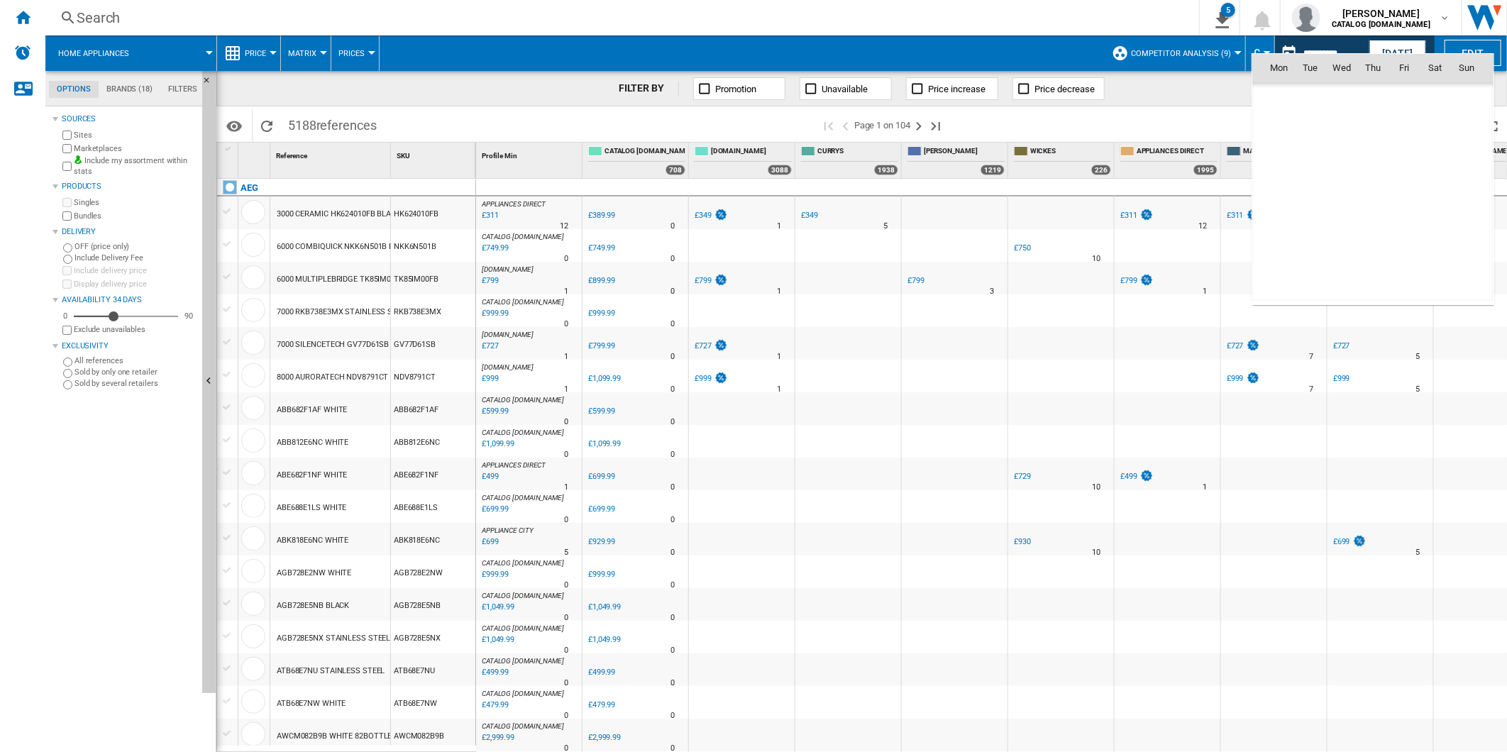
scroll to position [6767, 0]
click at [1431, 160] on span "16" at bounding box center [1435, 161] width 28 height 28
type input "**********"
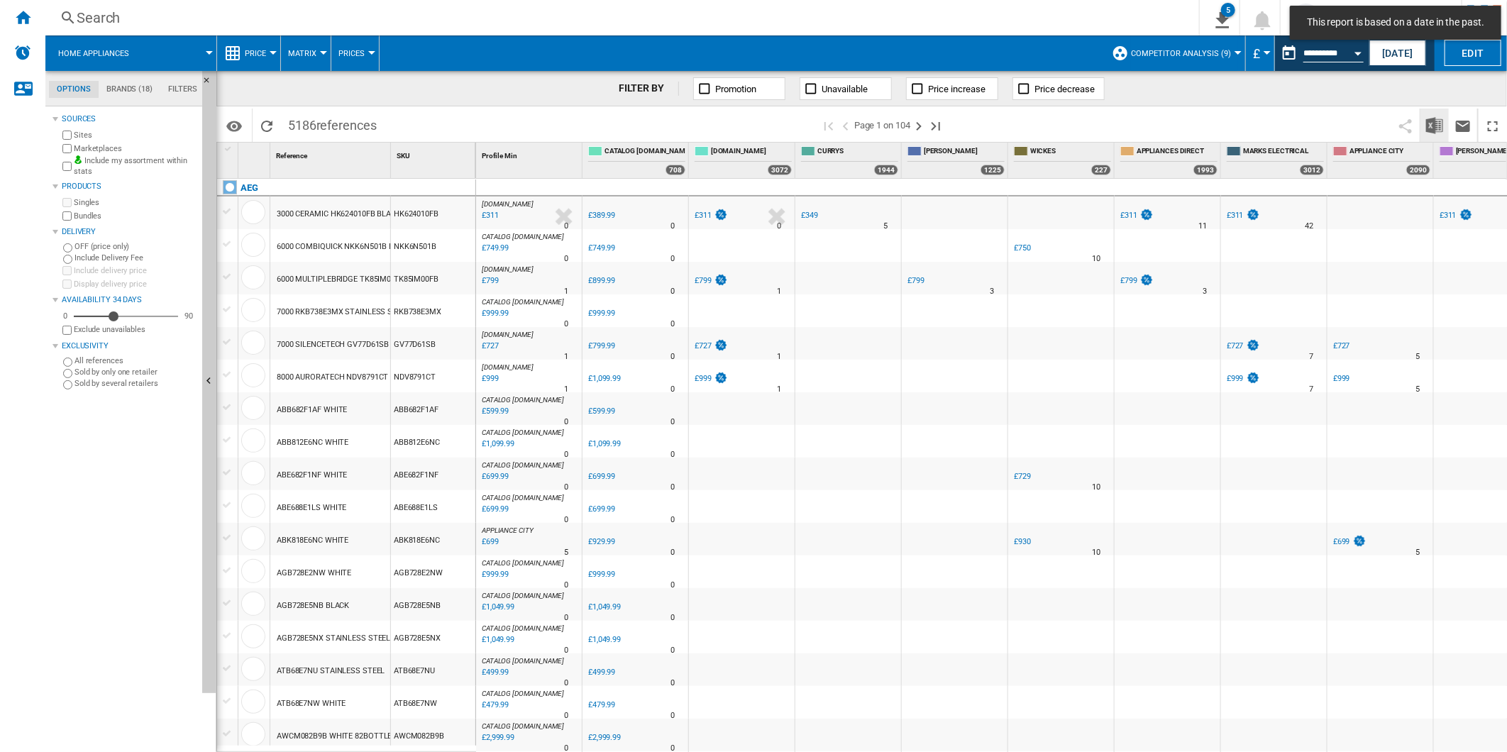
click at [1437, 128] on img "Download in Excel" at bounding box center [1434, 125] width 17 height 17
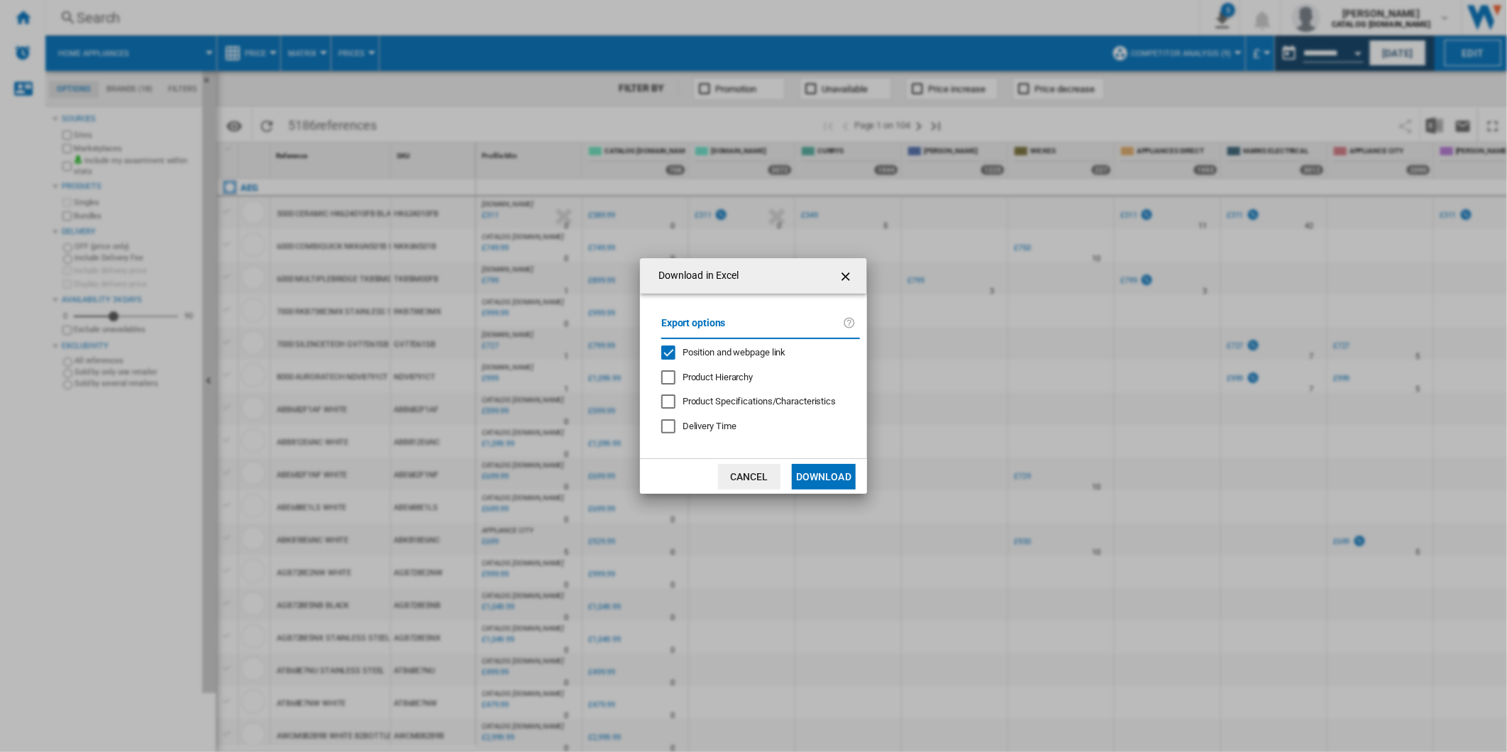
click at [717, 357] on span "Position and webpage link" at bounding box center [734, 352] width 104 height 11
click at [838, 479] on button "Download" at bounding box center [824, 477] width 64 height 26
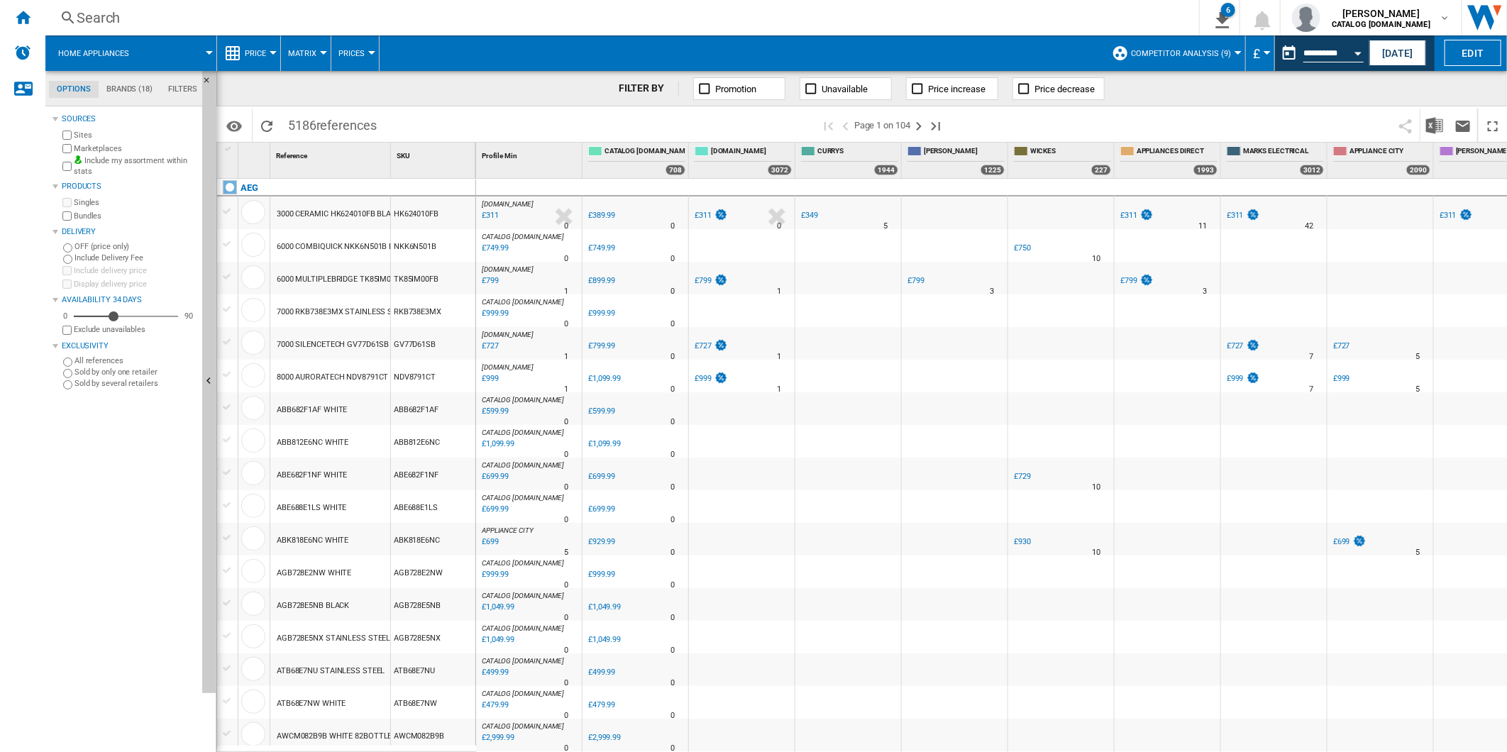
drag, startPoint x: 1057, startPoint y: 118, endPoint x: 1119, endPoint y: 115, distance: 62.5
click at [1057, 118] on span at bounding box center [1173, 125] width 436 height 33
click at [1285, 55] on button "This report is based on a date in the past." at bounding box center [1289, 53] width 28 height 28
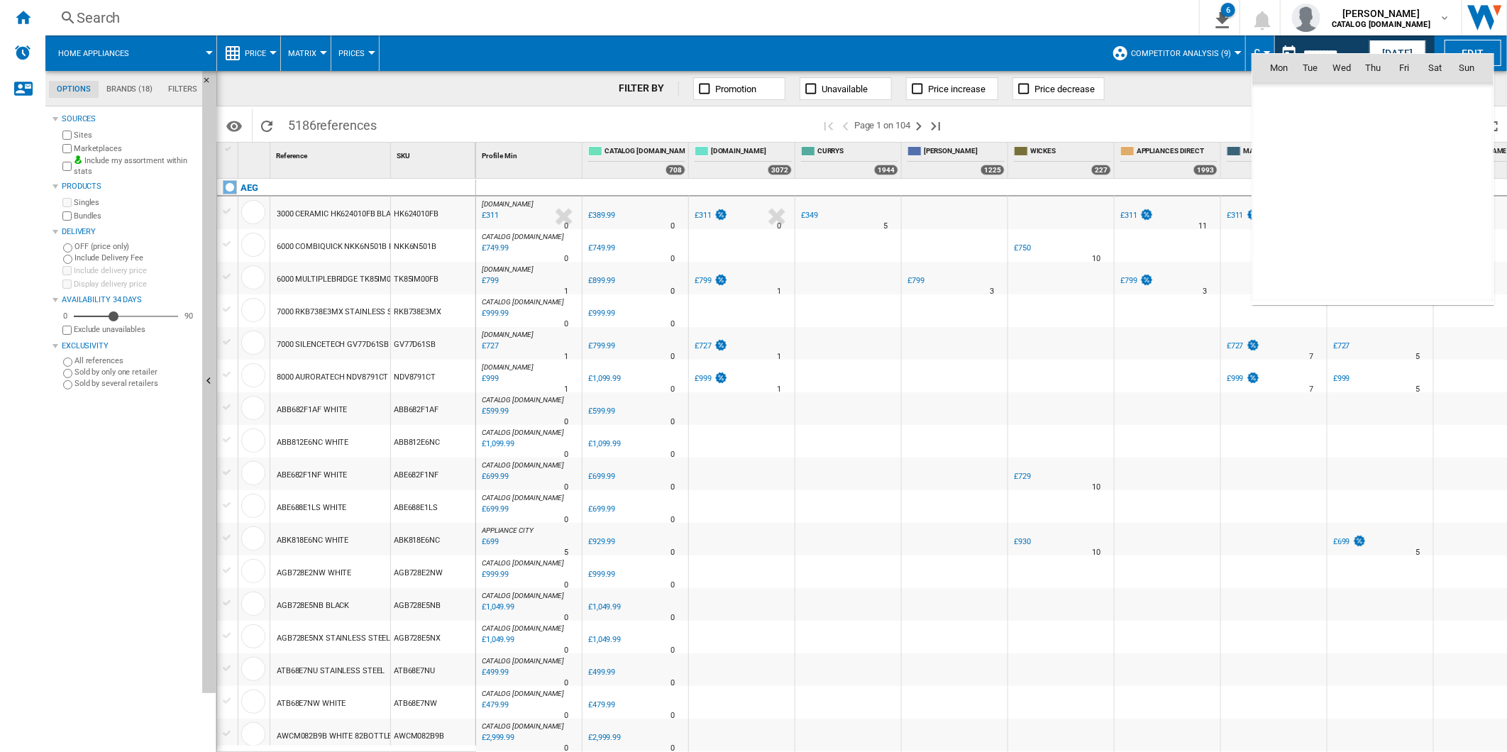
scroll to position [6767, 0]
click at [1464, 165] on span "17" at bounding box center [1466, 161] width 28 height 28
type input "**********"
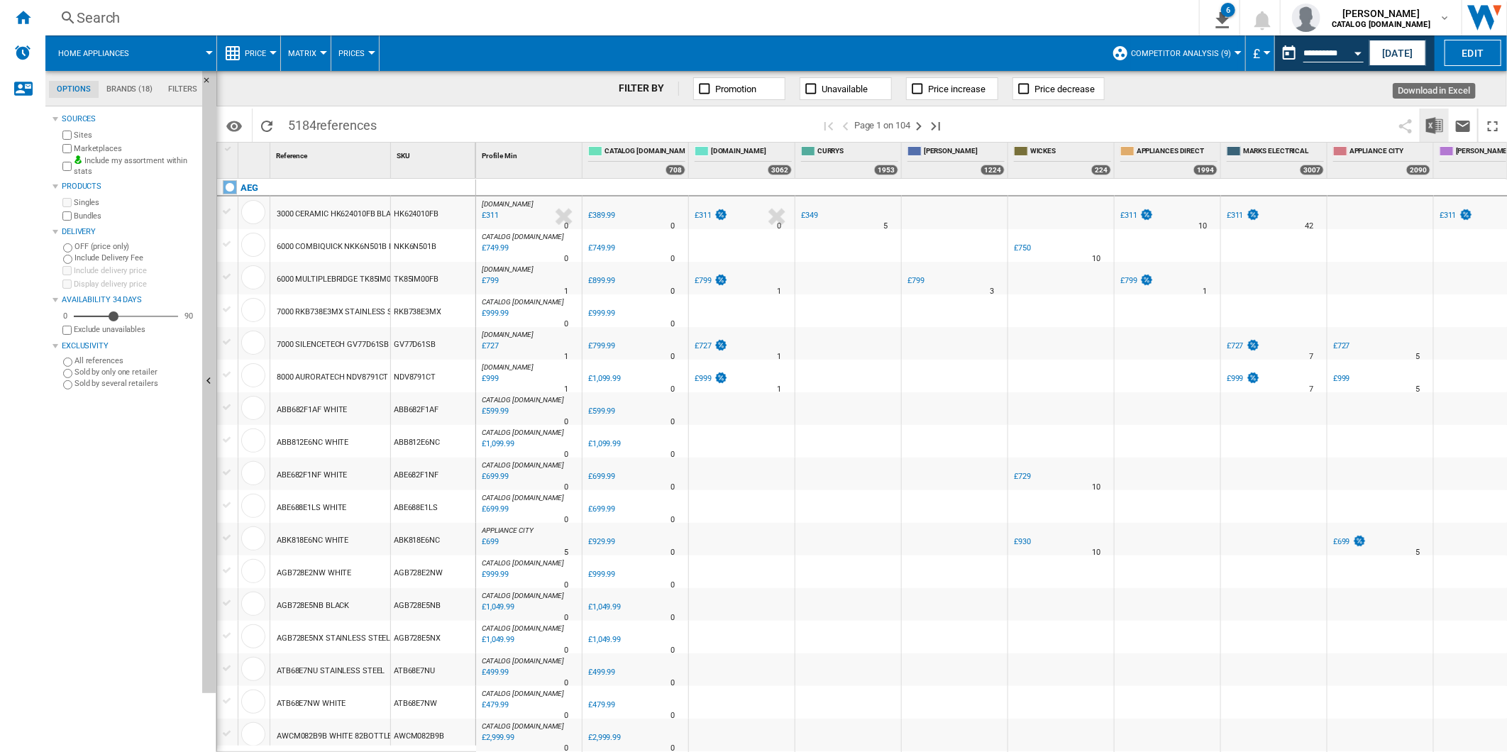
click at [1436, 123] on img "Download in Excel" at bounding box center [1434, 125] width 17 height 17
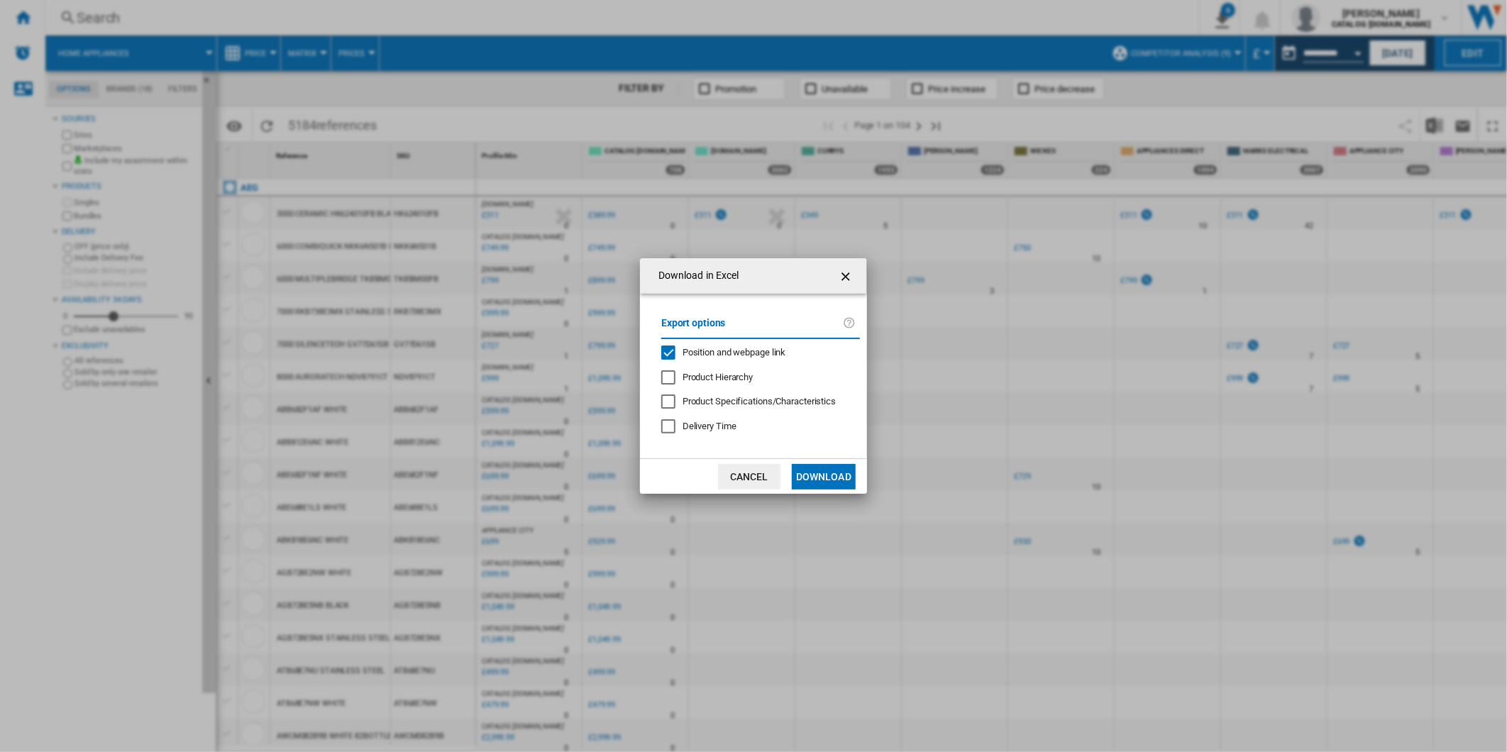
click at [706, 343] on div "Export options Position and webpage link Product Hierarchy Product Specificatio…" at bounding box center [760, 376] width 213 height 137
click at [743, 339] on label "Export options" at bounding box center [752, 328] width 182 height 26
click at [738, 350] on span "Position and webpage link" at bounding box center [734, 352] width 104 height 11
click at [824, 471] on button "Download" at bounding box center [824, 477] width 64 height 26
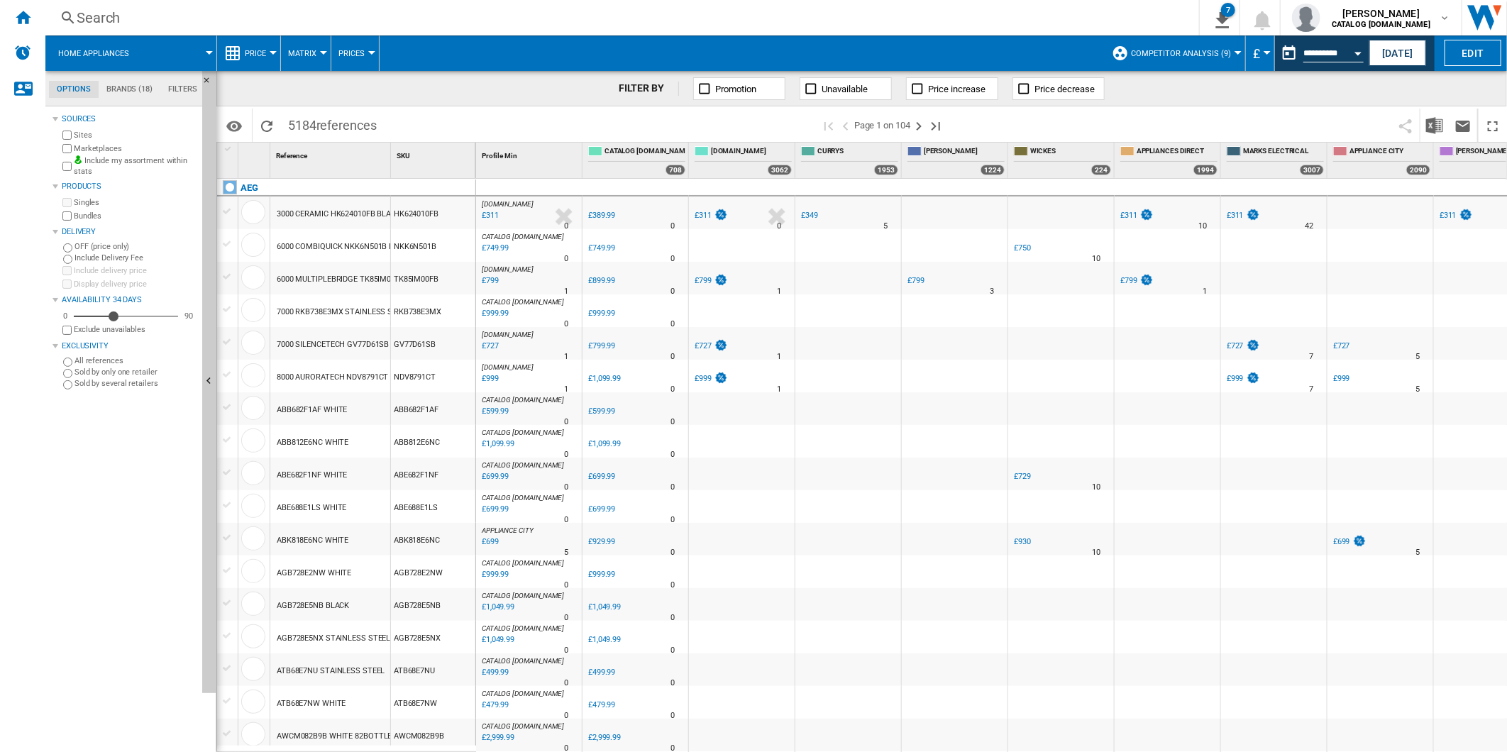
click at [1027, 116] on span at bounding box center [1173, 125] width 436 height 33
